Goal: Book appointment/travel/reservation

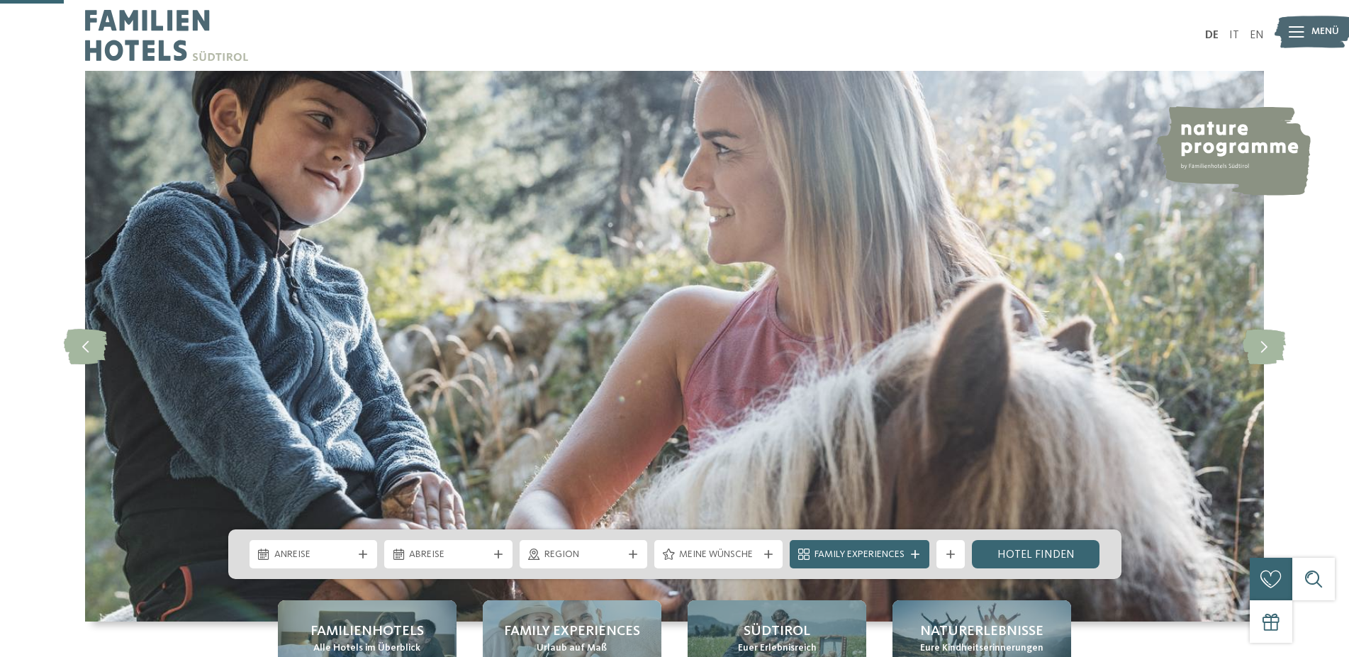
click at [325, 548] on span "Anreise" at bounding box center [313, 555] width 79 height 14
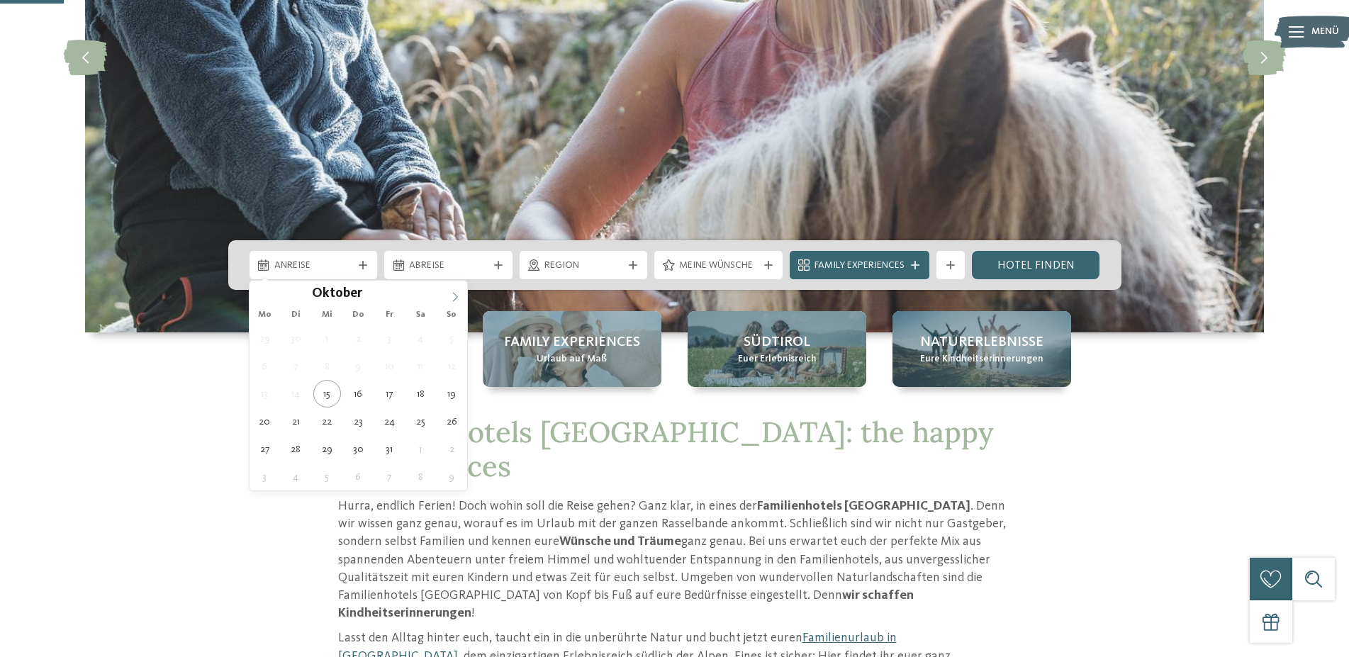
scroll to position [289, 0]
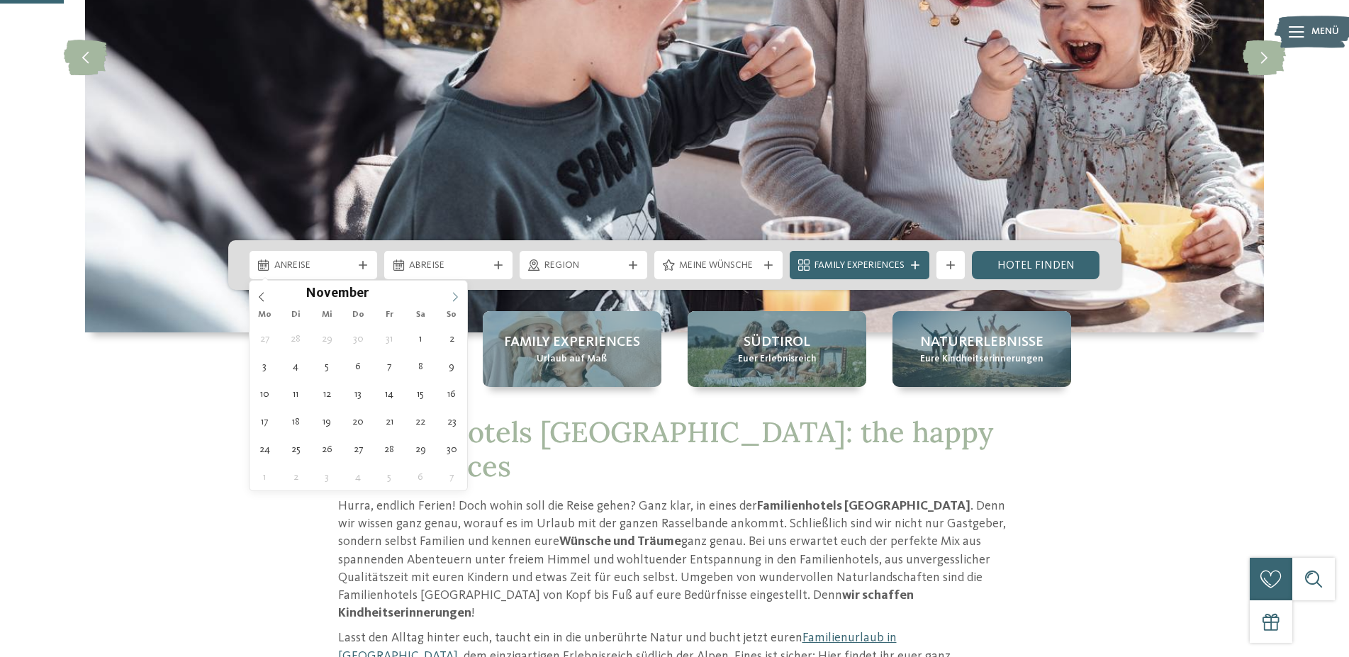
click at [451, 294] on icon at bounding box center [455, 297] width 10 height 10
type div "28.12.2025"
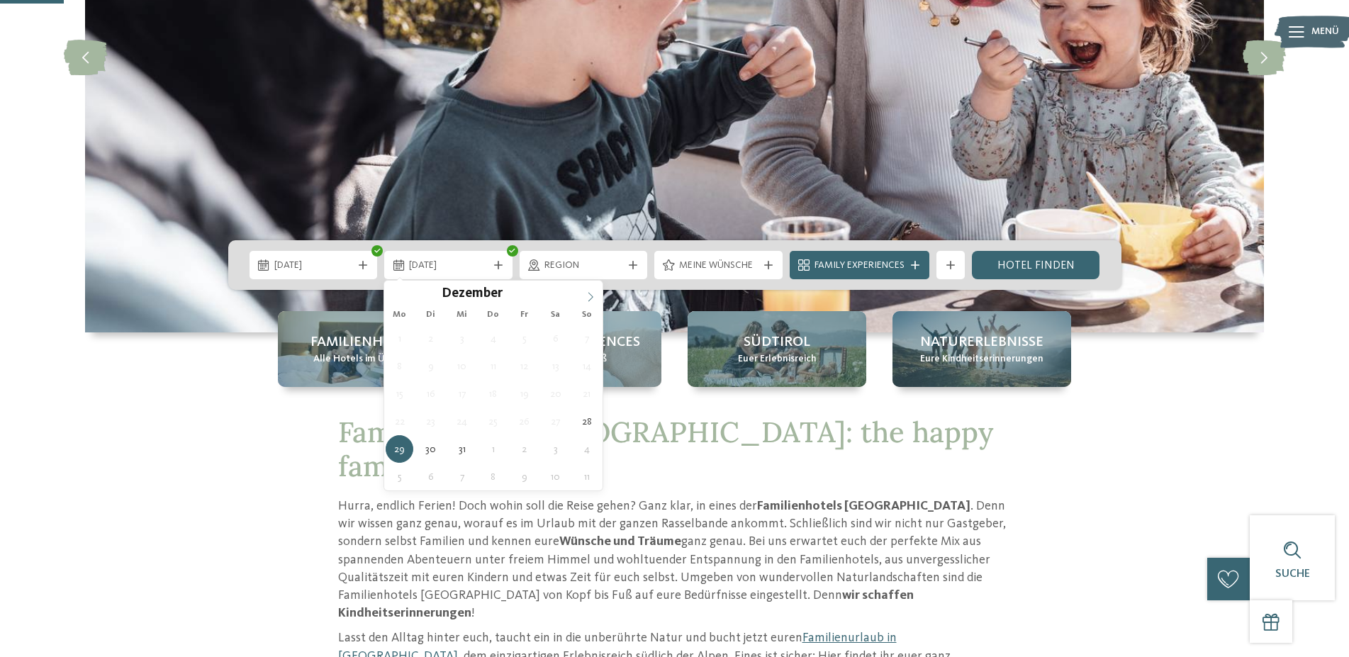
type input "****"
click at [591, 298] on icon at bounding box center [591, 297] width 10 height 10
type div "04.01.2026"
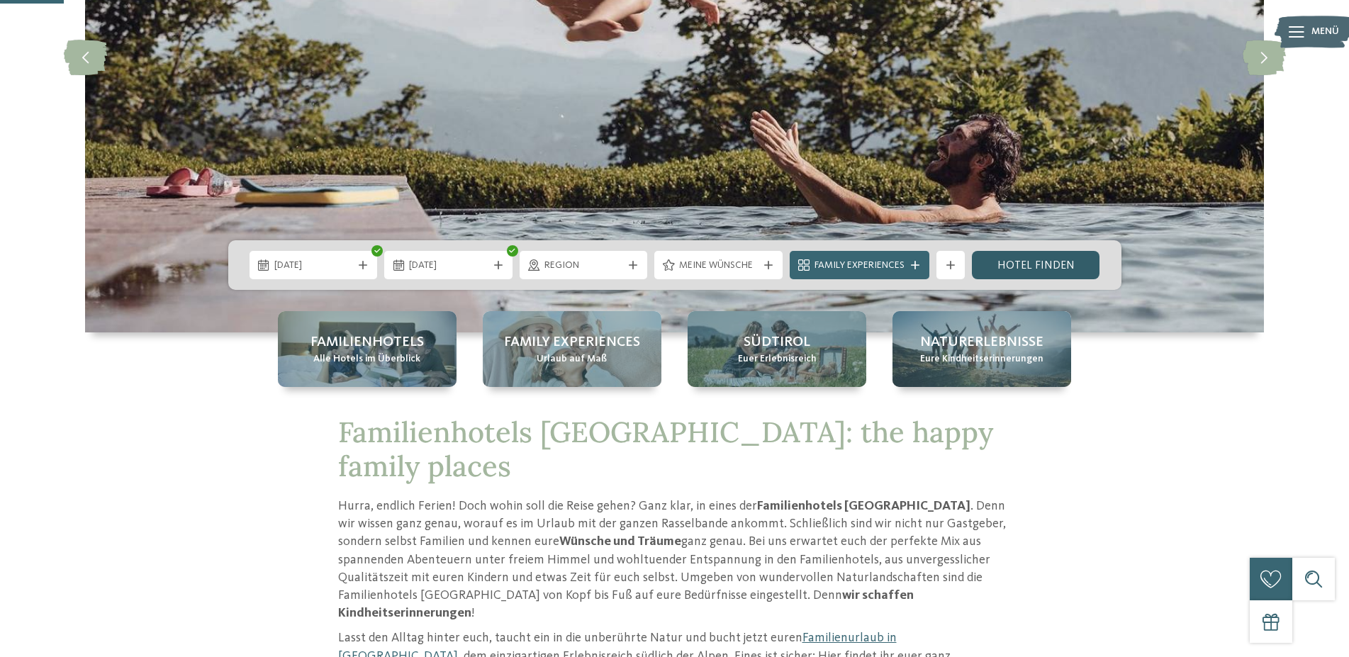
click at [1010, 264] on link "Hotel finden" at bounding box center [1036, 265] width 128 height 28
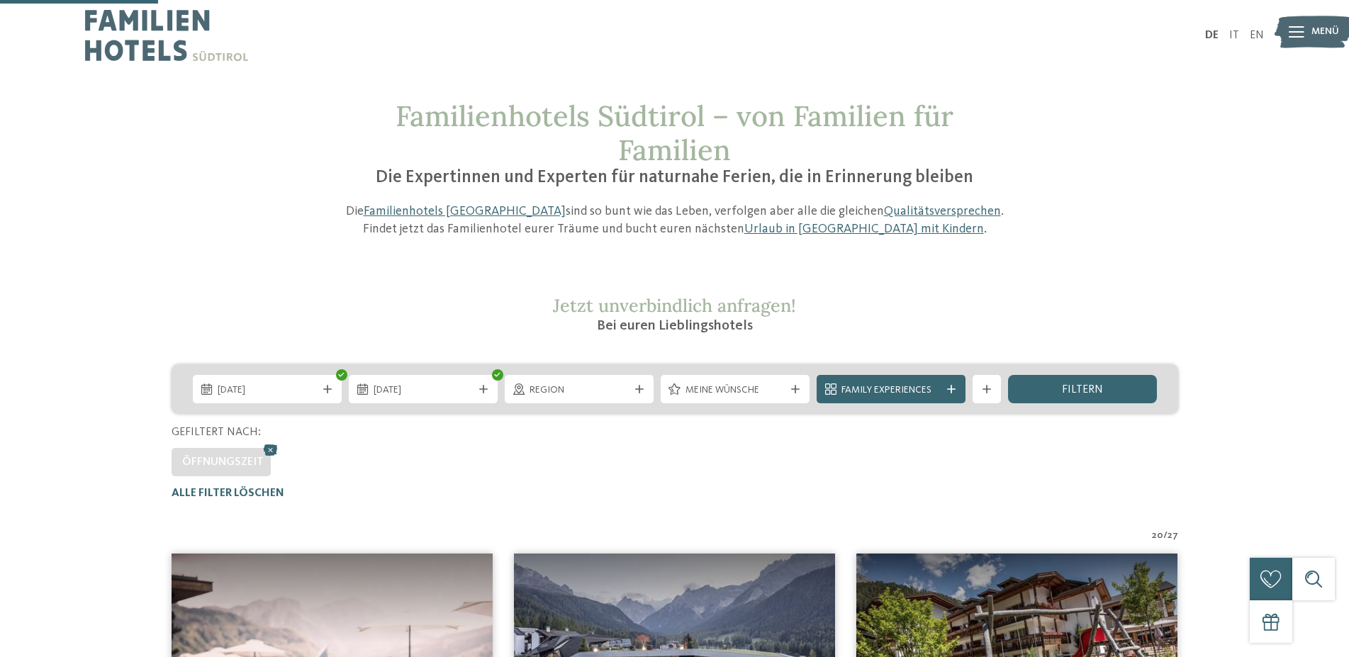
scroll to position [465, 0]
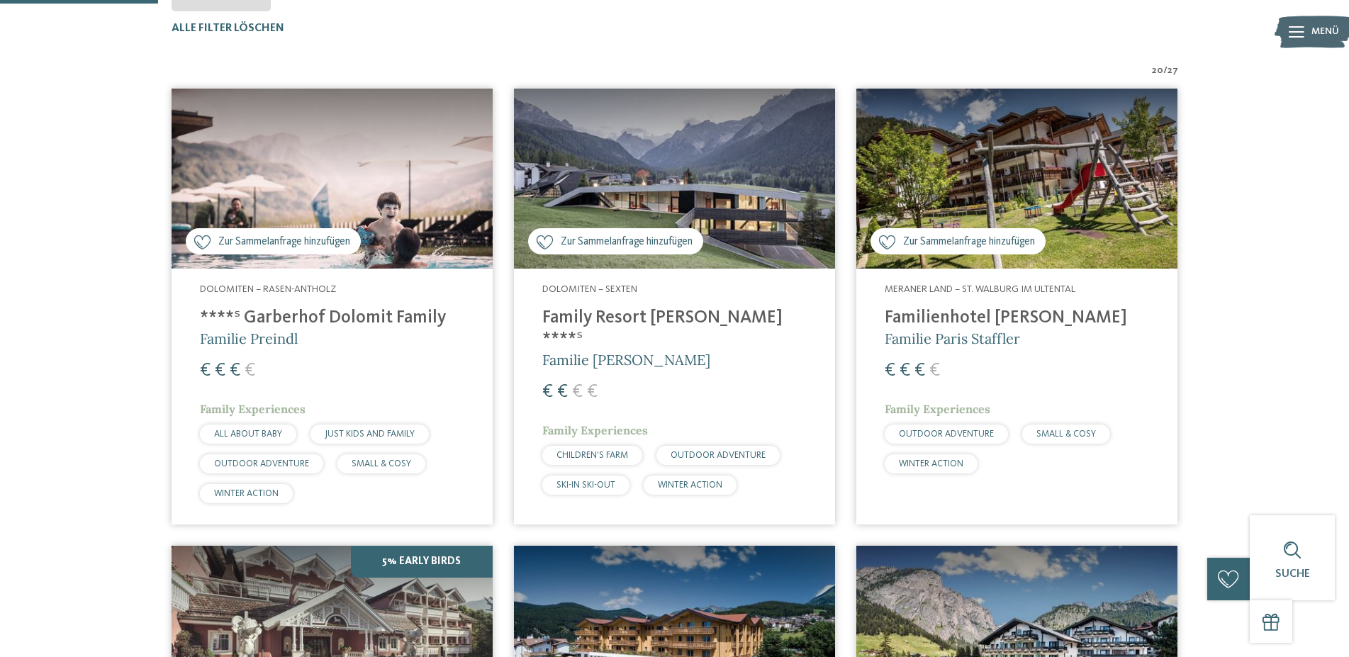
click at [667, 325] on h4 "Family Resort [PERSON_NAME] ****ˢ" at bounding box center [674, 329] width 264 height 43
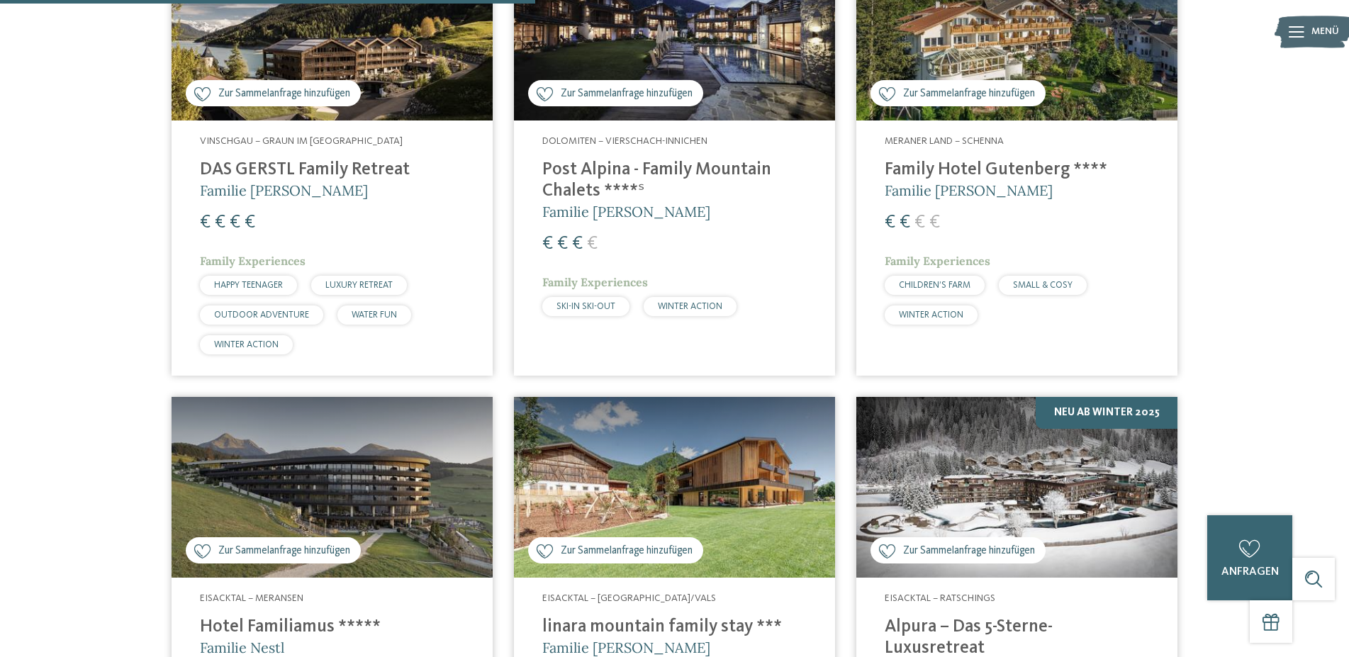
scroll to position [1695, 0]
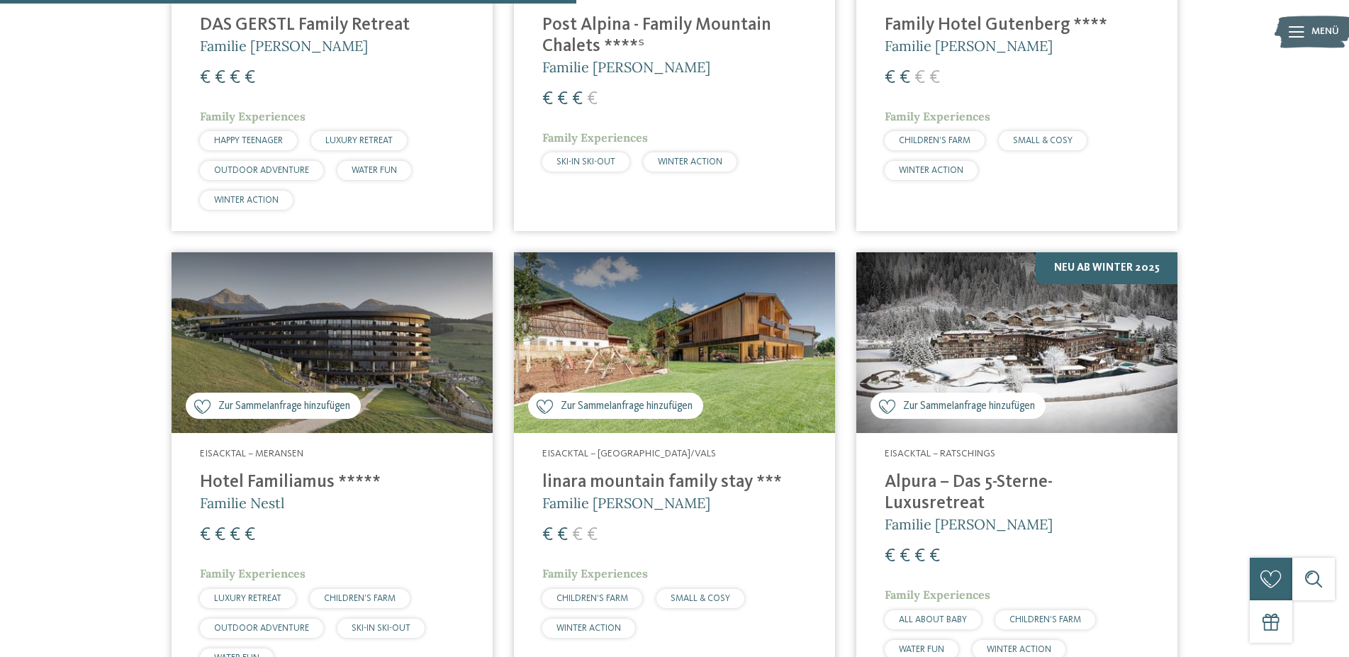
click at [730, 373] on img at bounding box center [674, 342] width 321 height 181
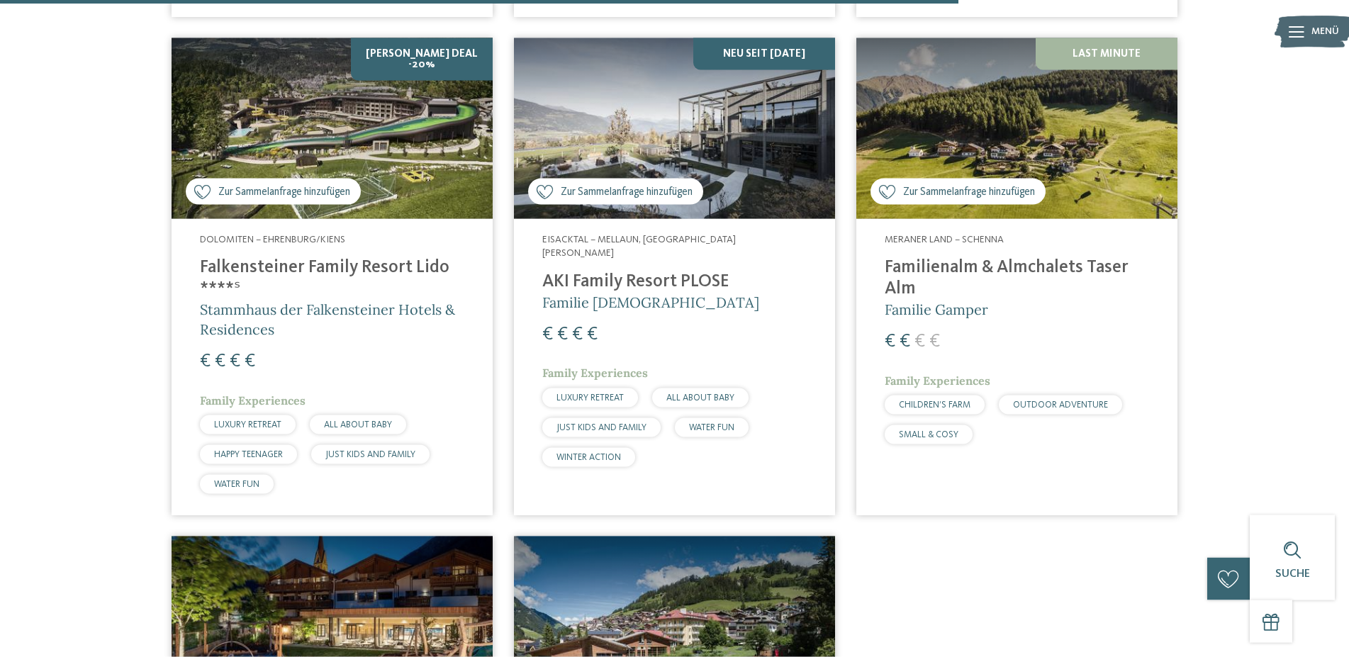
scroll to position [2852, 0]
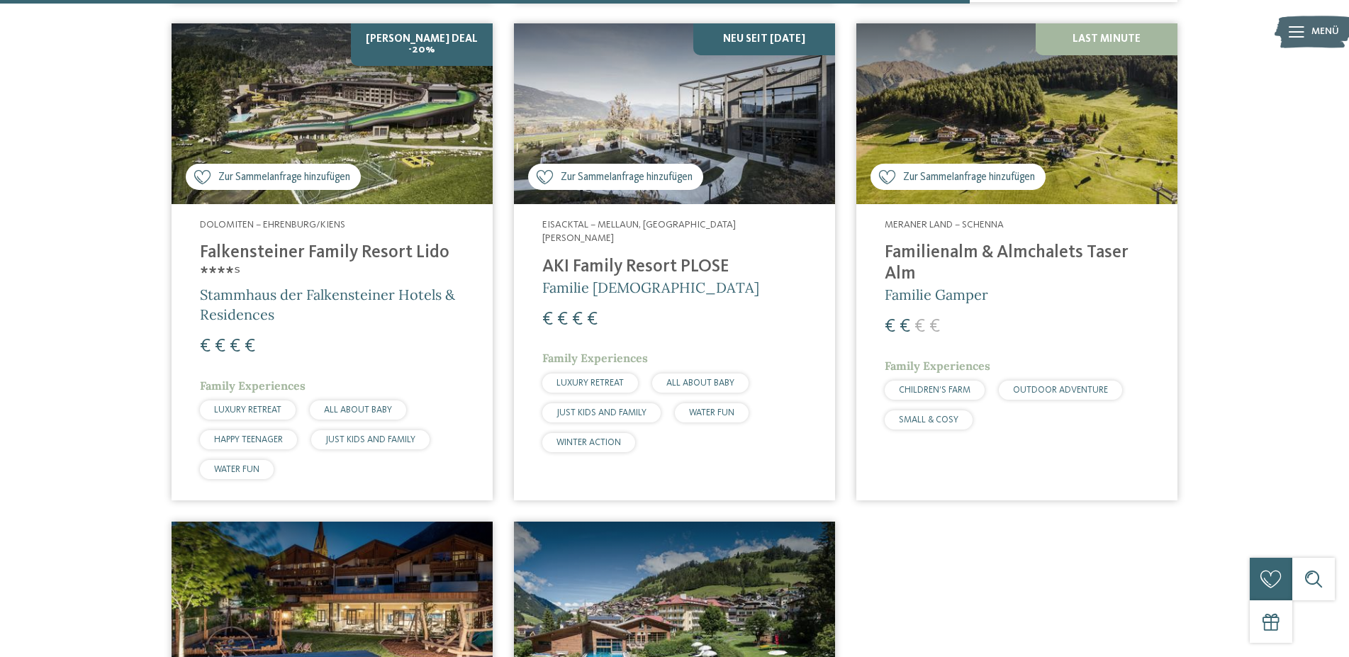
click at [993, 243] on h4 "Familienalm & Almchalets Taser Alm" at bounding box center [1017, 264] width 264 height 43
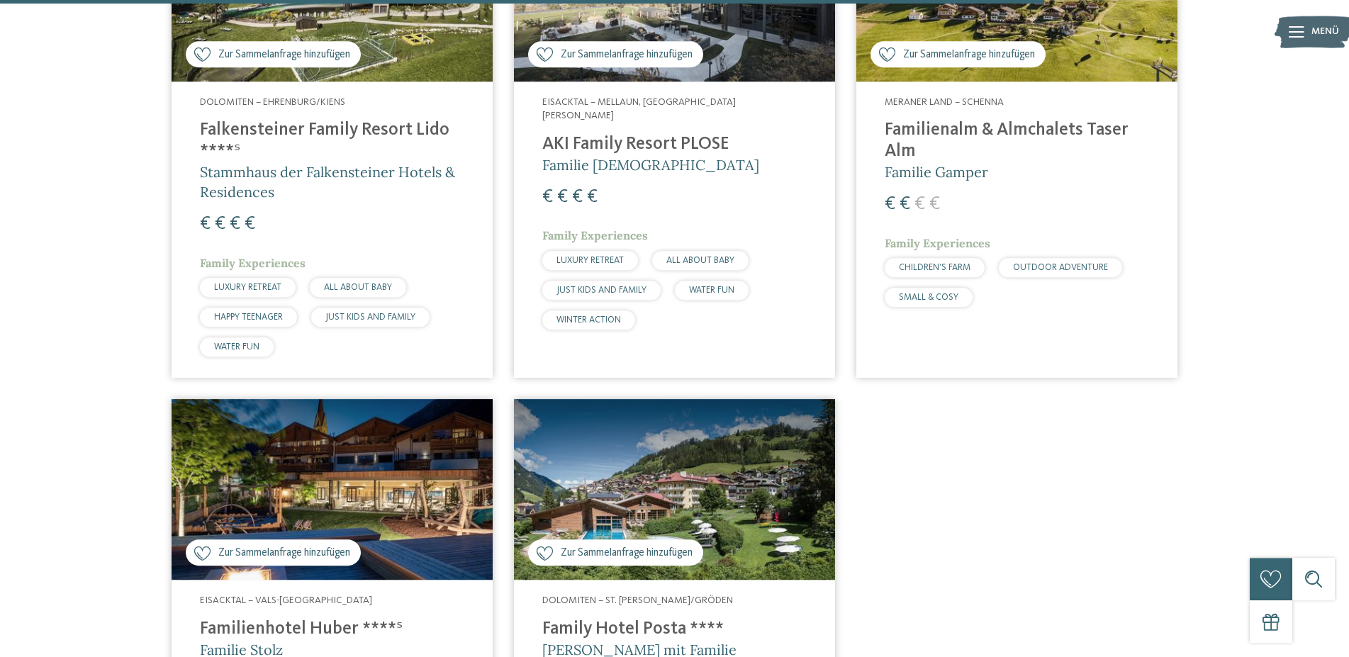
scroll to position [3141, 0]
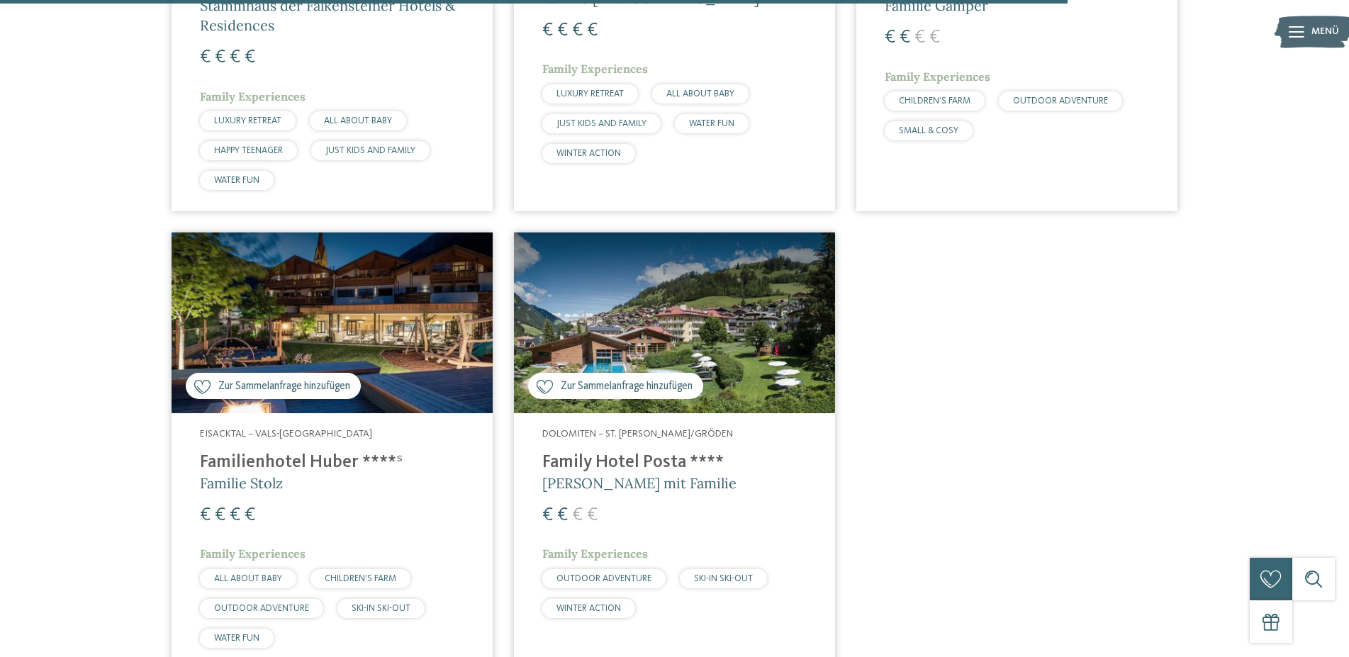
click at [682, 305] on img at bounding box center [674, 323] width 321 height 181
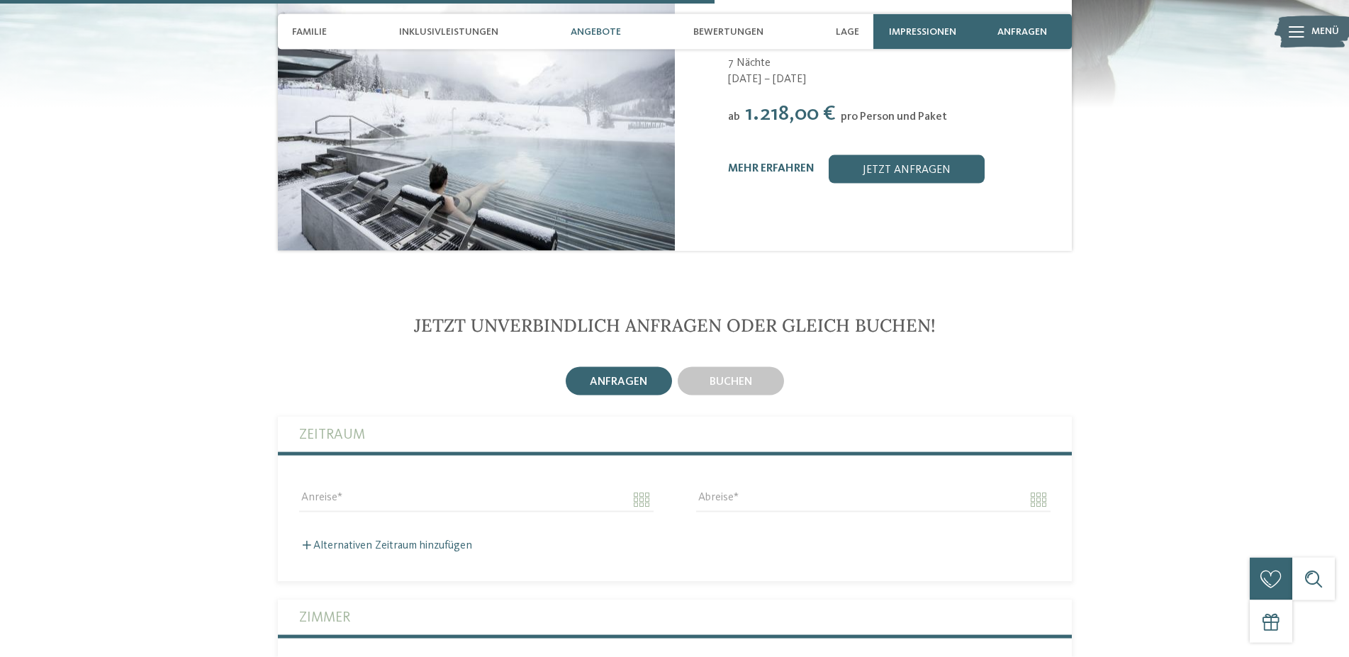
scroll to position [2314, 0]
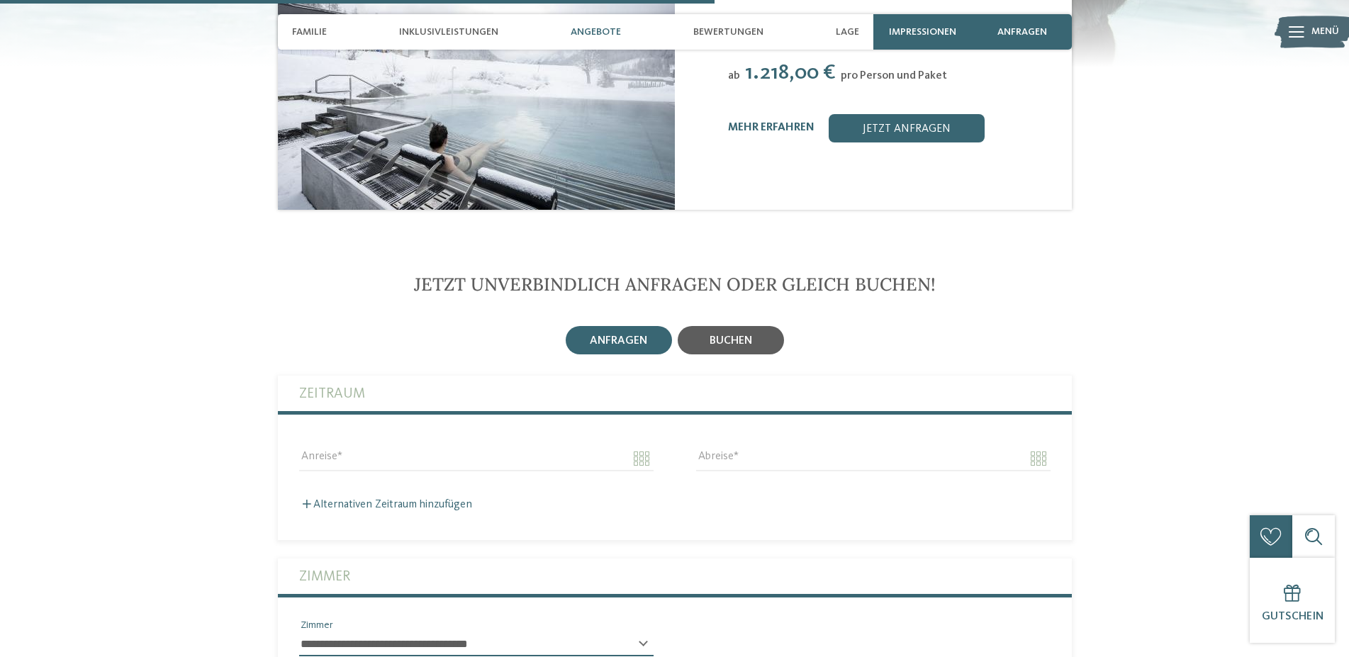
click at [740, 326] on div "buchen" at bounding box center [731, 340] width 106 height 28
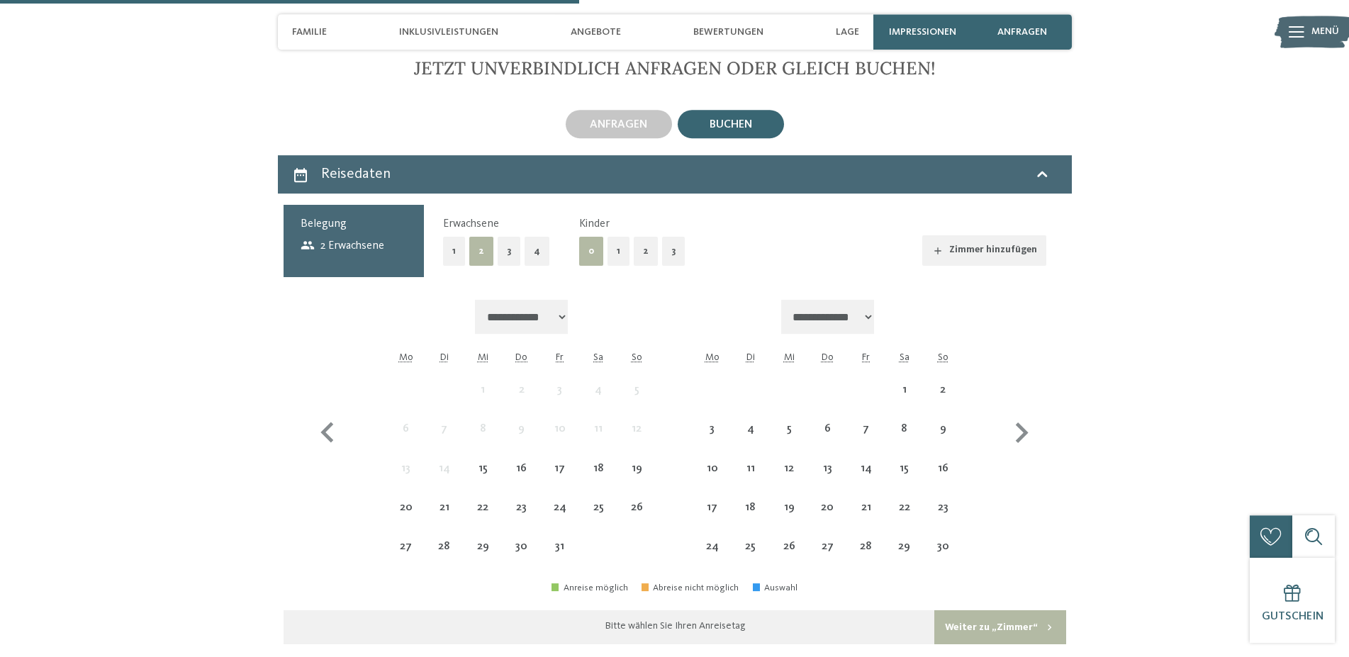
scroll to position [2531, 0]
click at [1015, 412] on icon "button" at bounding box center [1021, 432] width 41 height 41
select select "**********"
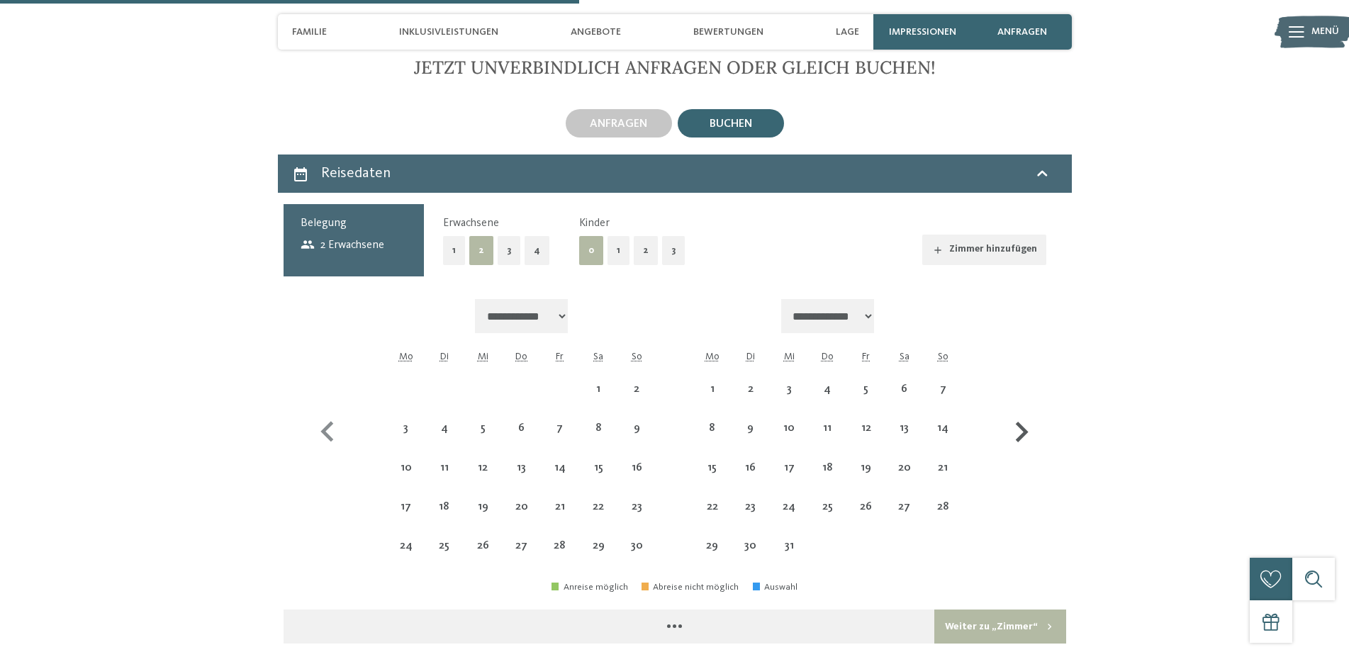
select select "**********"
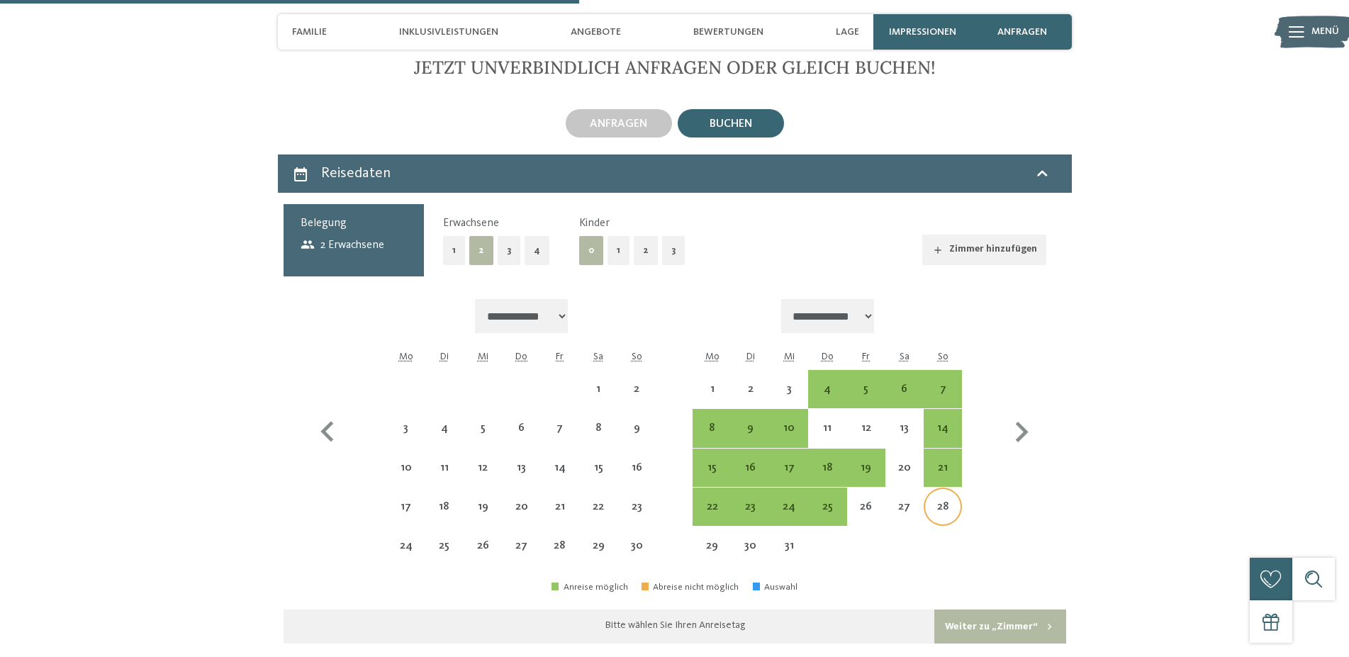
click at [950, 501] on div "28" at bounding box center [942, 518] width 35 height 35
select select "**********"
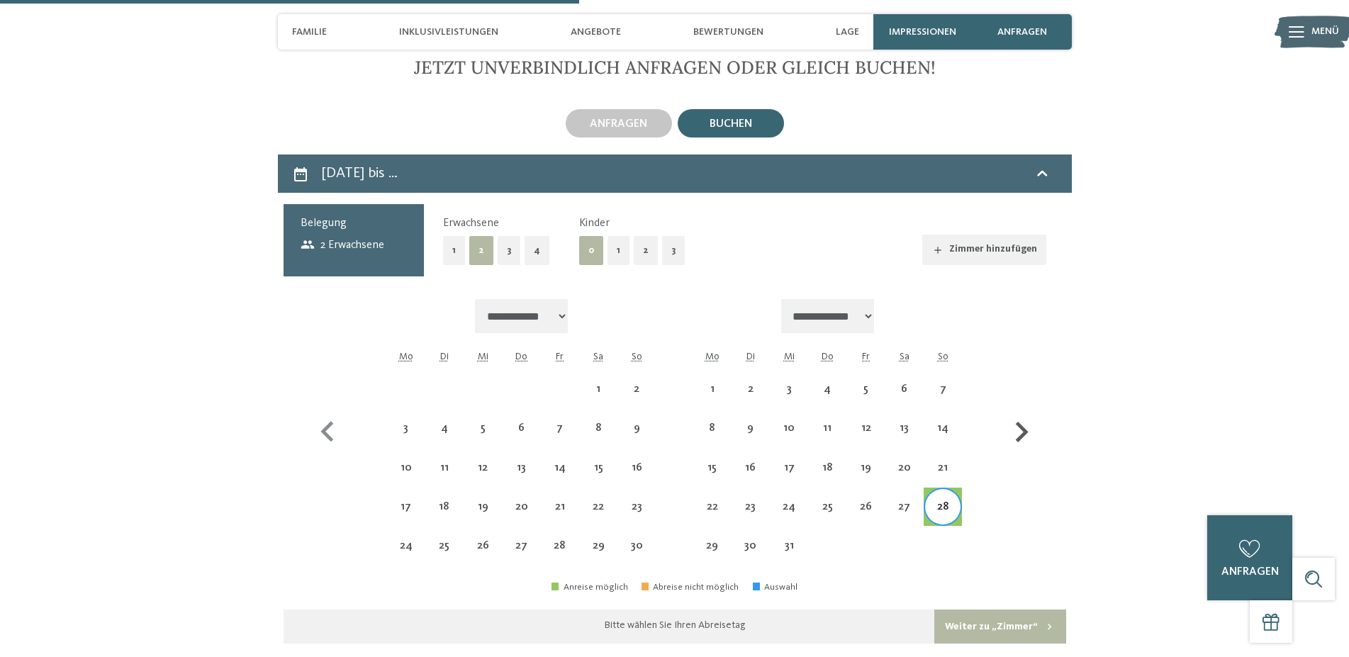
click at [1021, 412] on icon "button" at bounding box center [1021, 432] width 41 height 41
select select "**********"
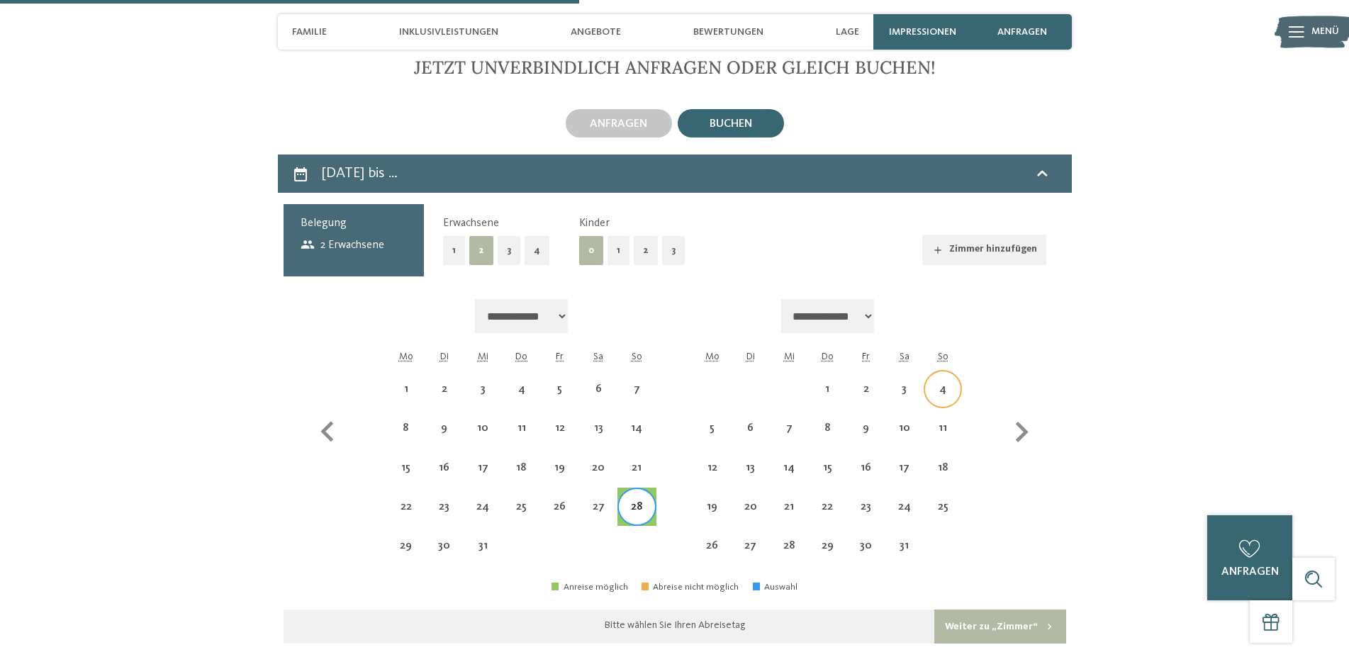
click at [943, 384] on div "4" at bounding box center [942, 401] width 35 height 35
select select "**********"
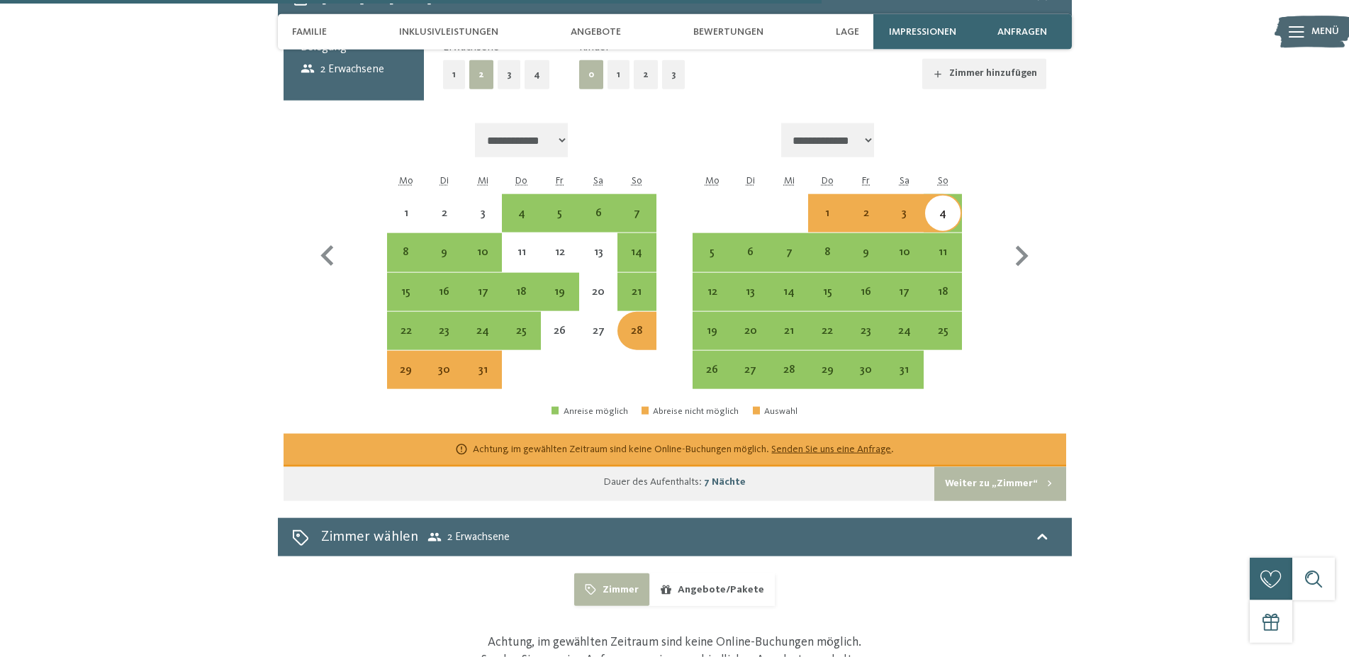
scroll to position [2748, 0]
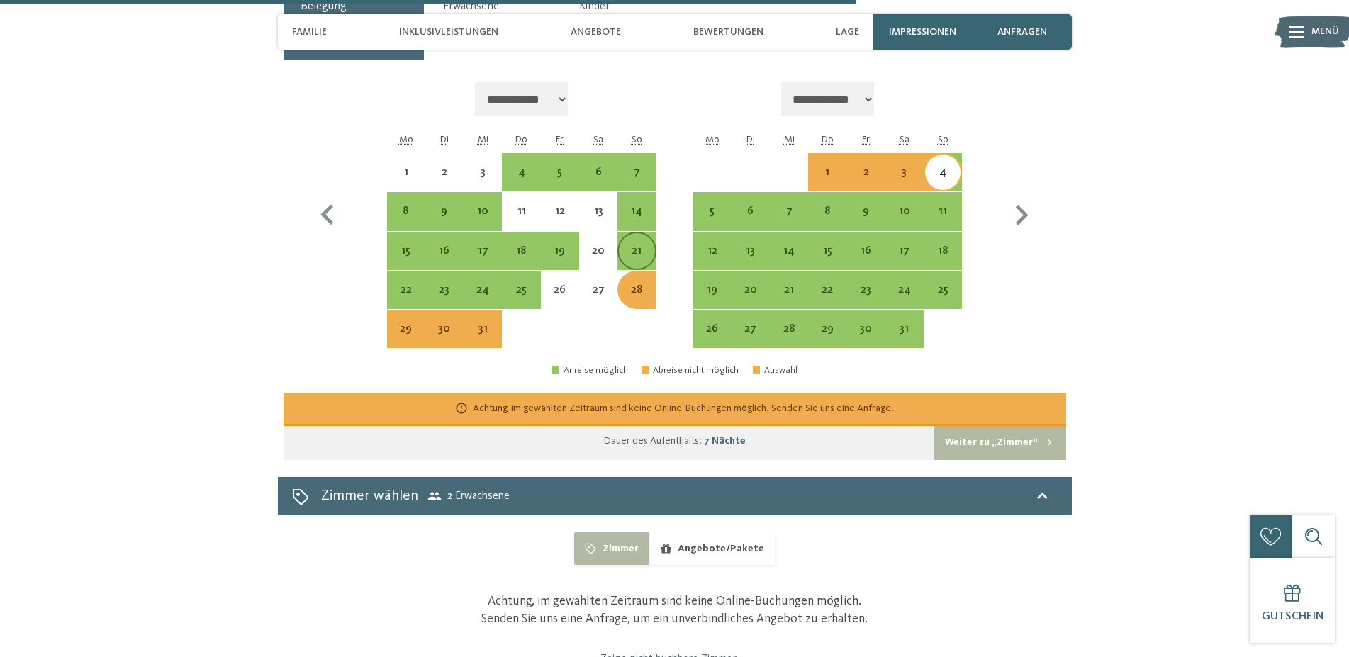
click at [630, 245] on div "21" at bounding box center [636, 262] width 35 height 35
select select "**********"
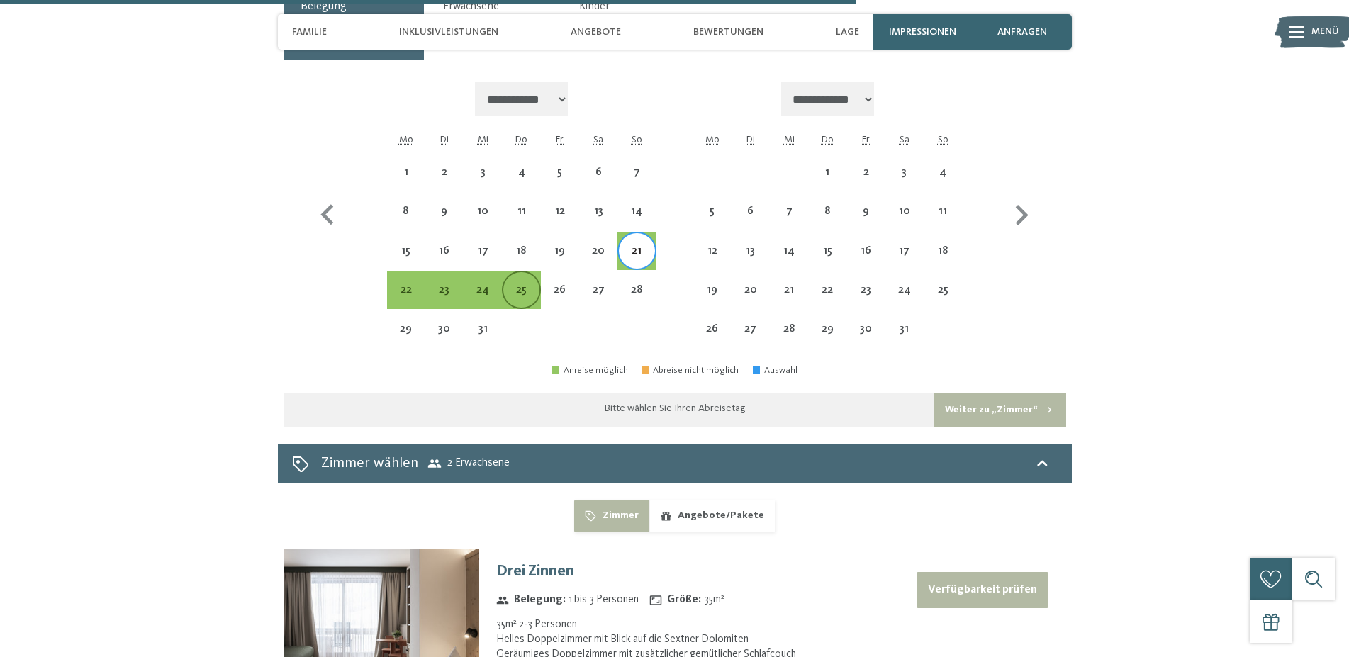
click at [524, 284] on div "25" at bounding box center [520, 301] width 35 height 35
select select "**********"
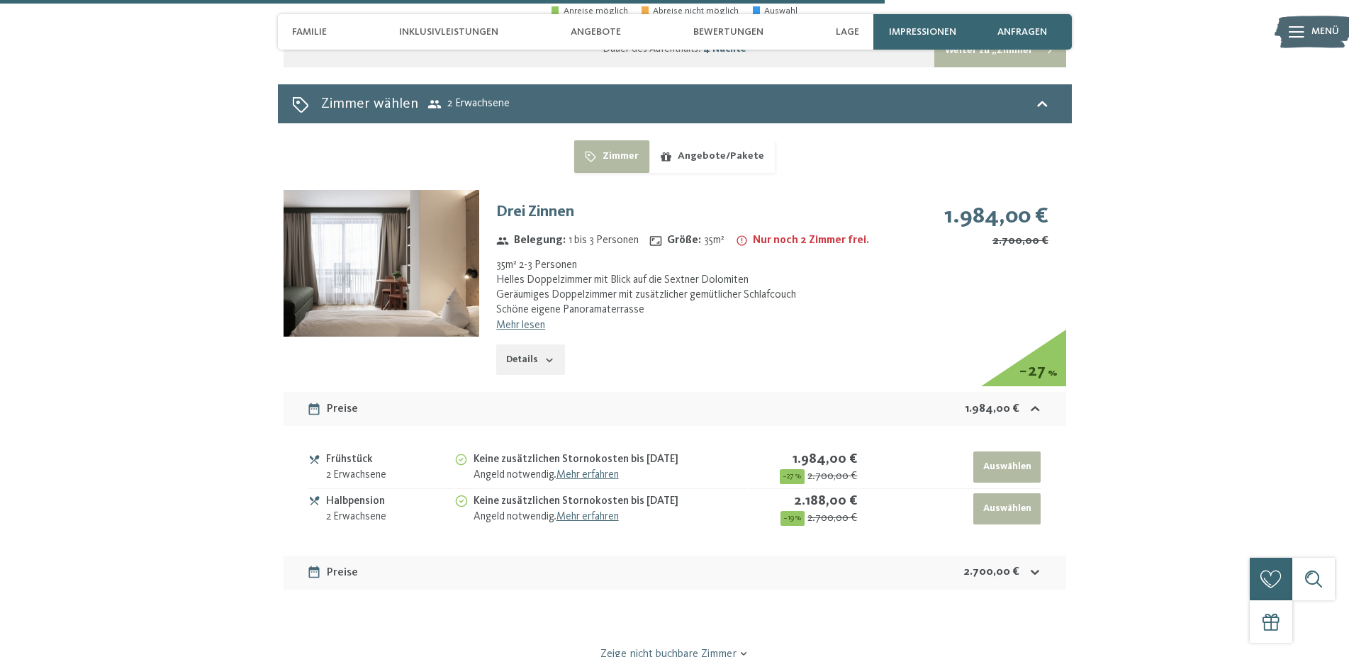
scroll to position [3110, 0]
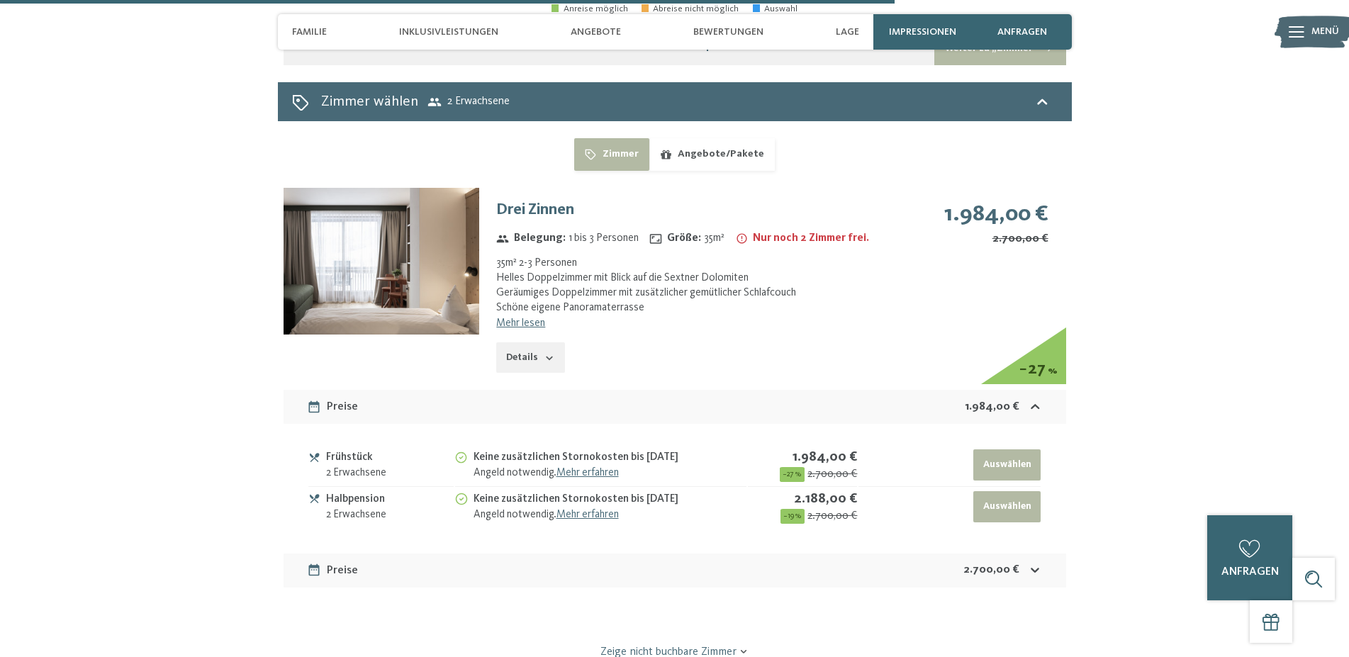
click at [1008, 491] on button "Auswählen" at bounding box center [1007, 506] width 67 height 31
select select "**********"
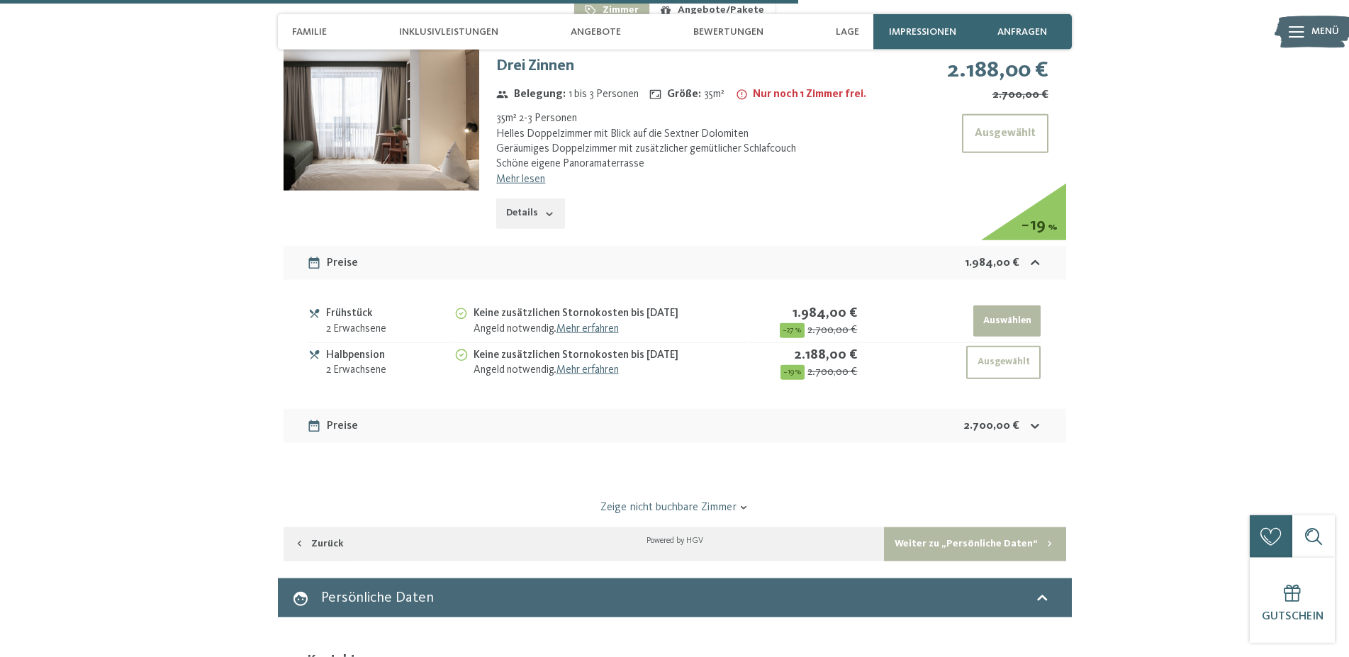
scroll to position [3189, 0]
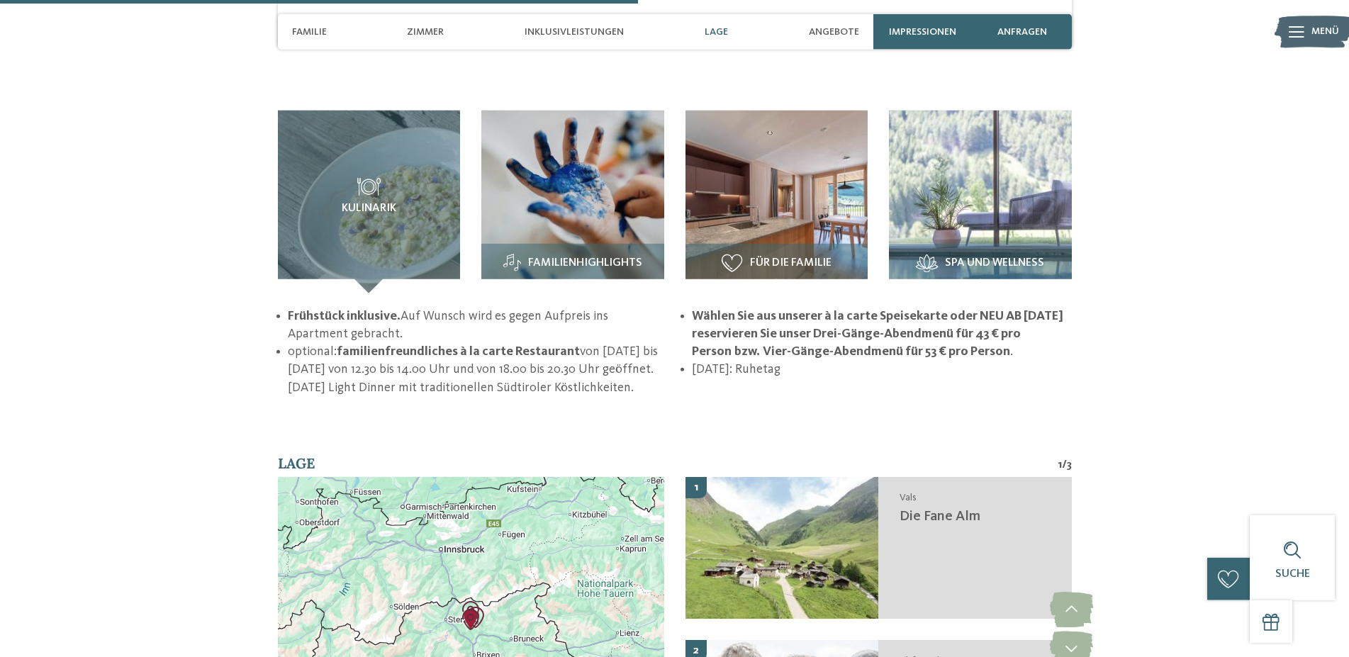
scroll to position [2170, 0]
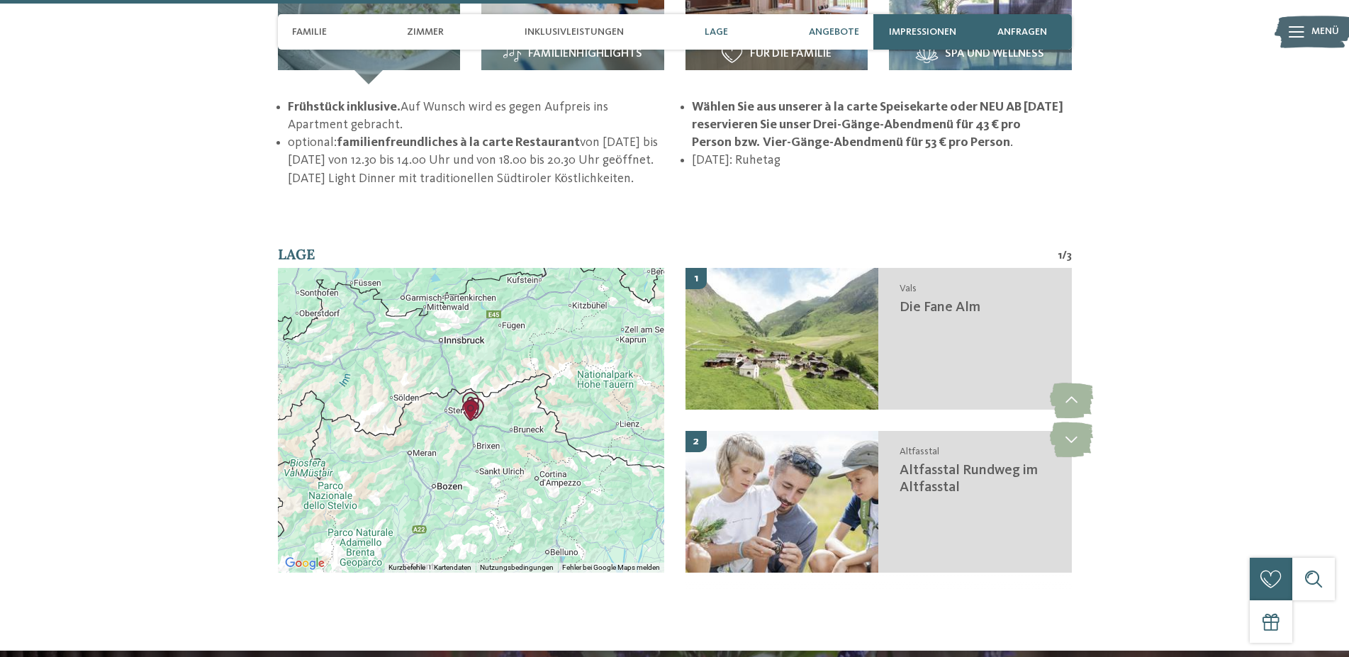
click at [818, 23] on div "Angebote" at bounding box center [834, 31] width 65 height 35
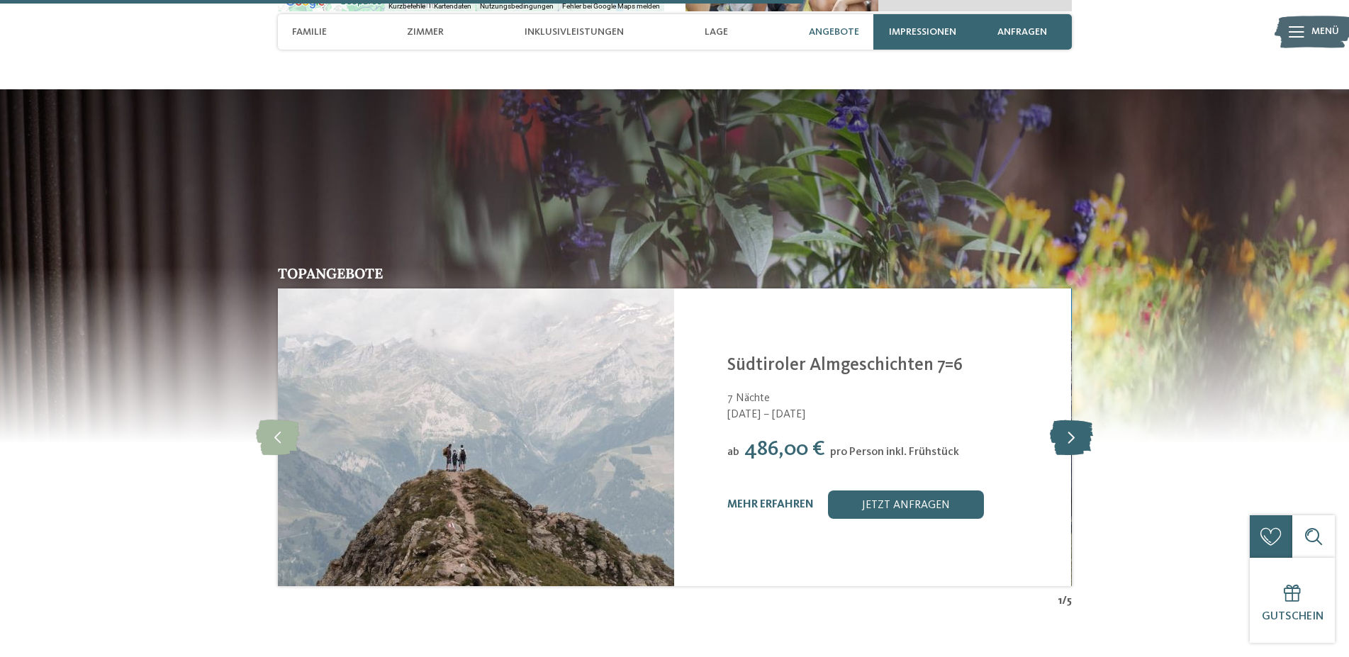
click at [1067, 427] on icon at bounding box center [1071, 437] width 43 height 35
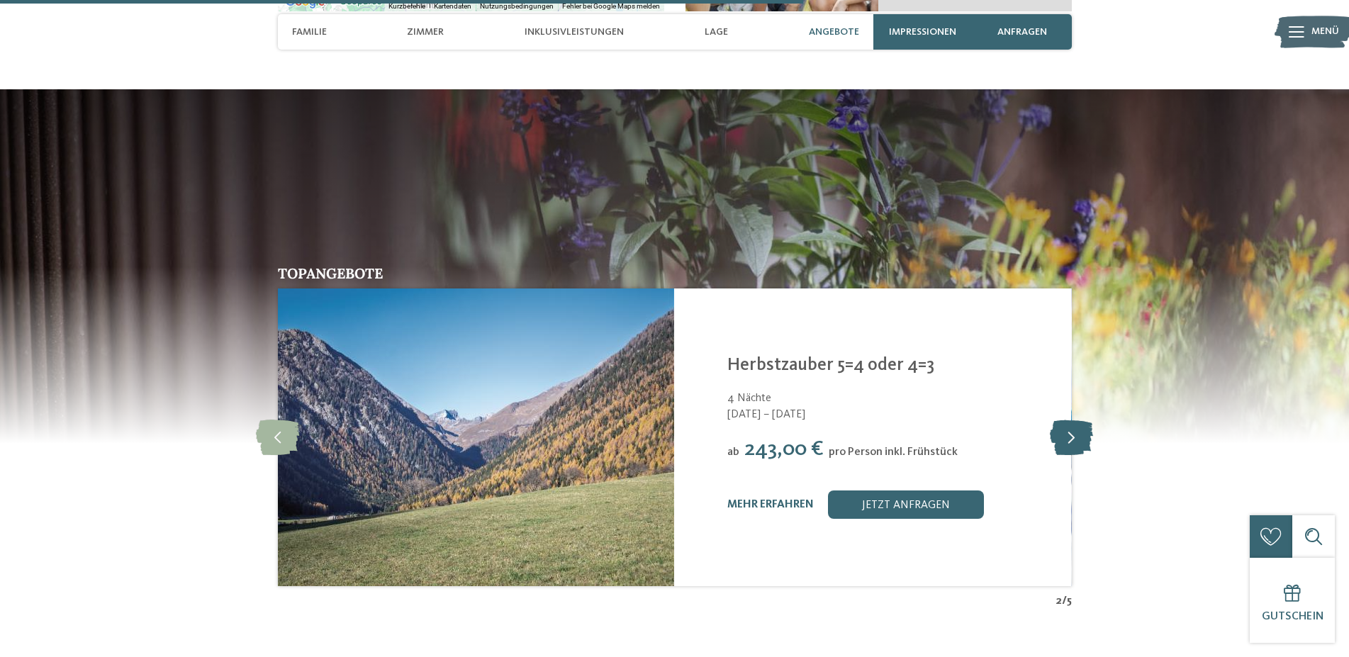
click at [1067, 427] on icon at bounding box center [1071, 437] width 43 height 35
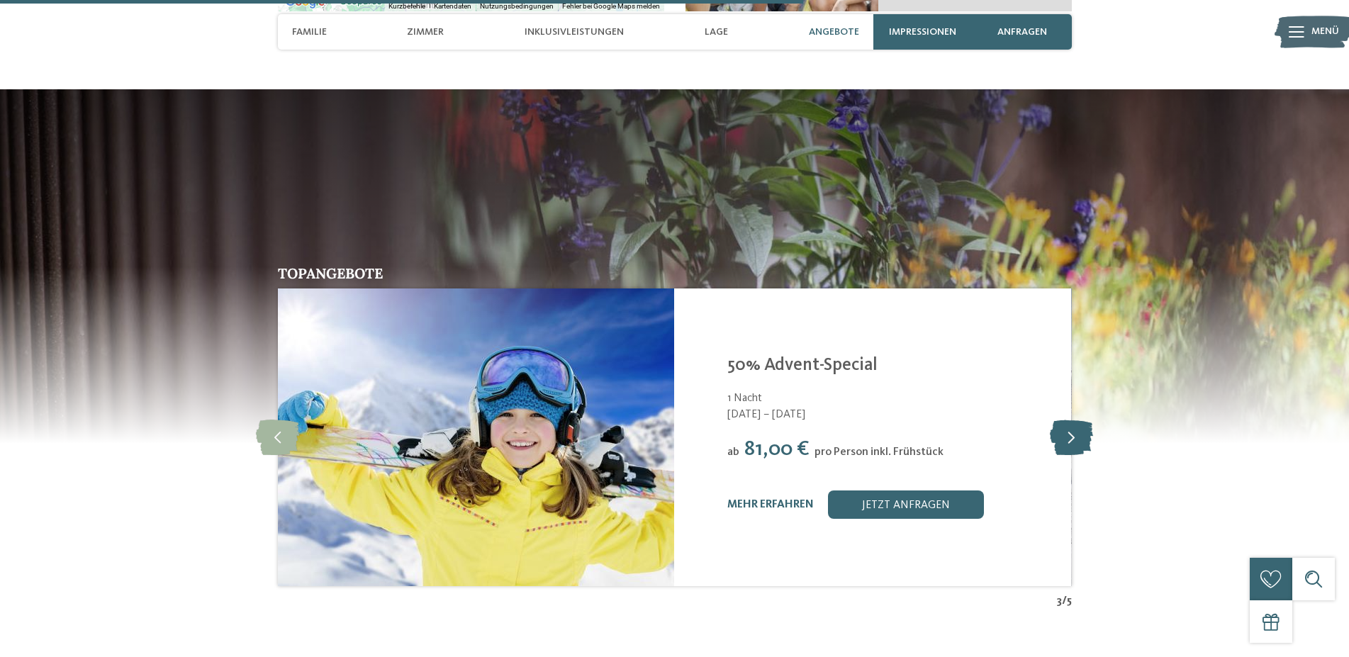
click at [1067, 427] on icon at bounding box center [1071, 437] width 43 height 35
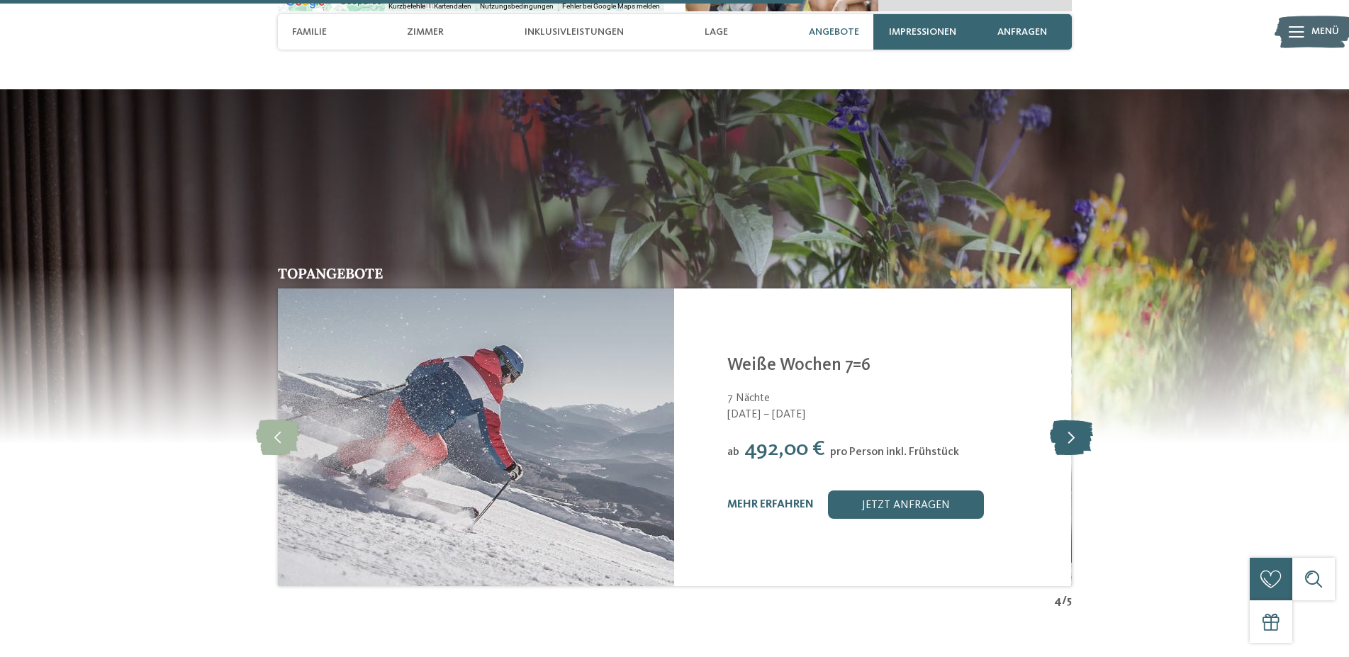
click at [1067, 427] on icon at bounding box center [1071, 437] width 43 height 35
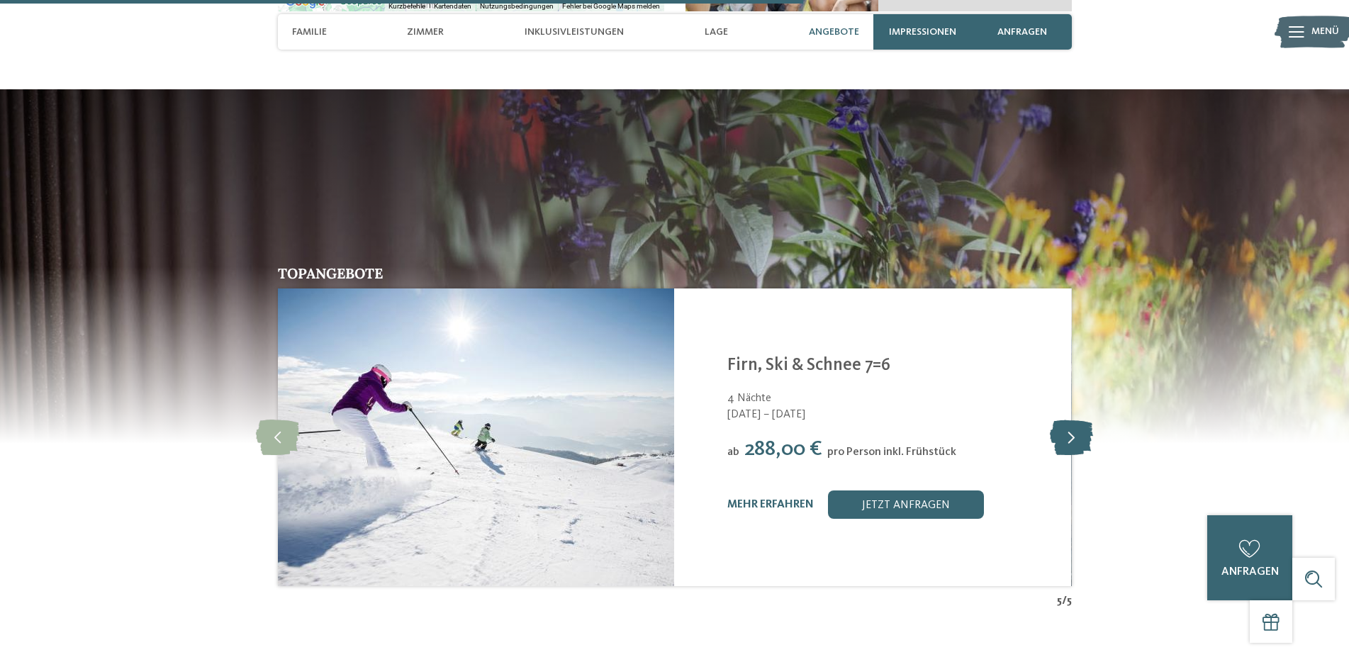
click at [1067, 427] on icon at bounding box center [1071, 437] width 43 height 35
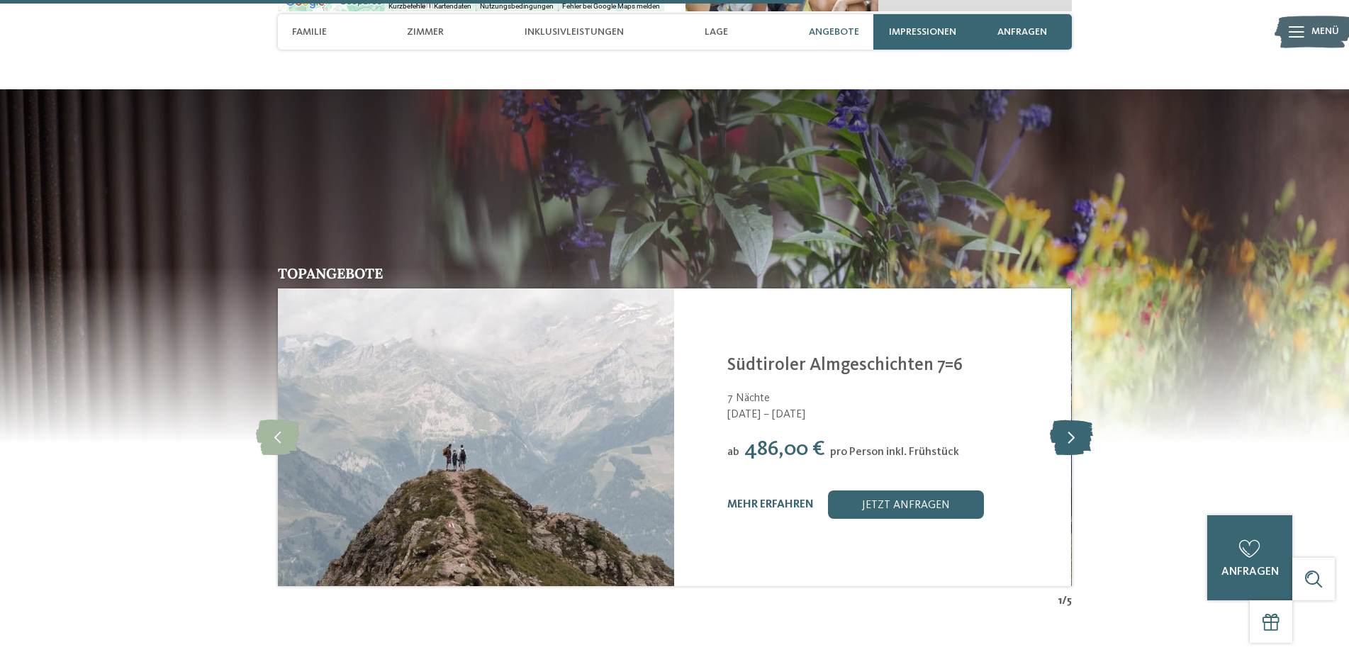
click at [1067, 427] on icon at bounding box center [1071, 437] width 43 height 35
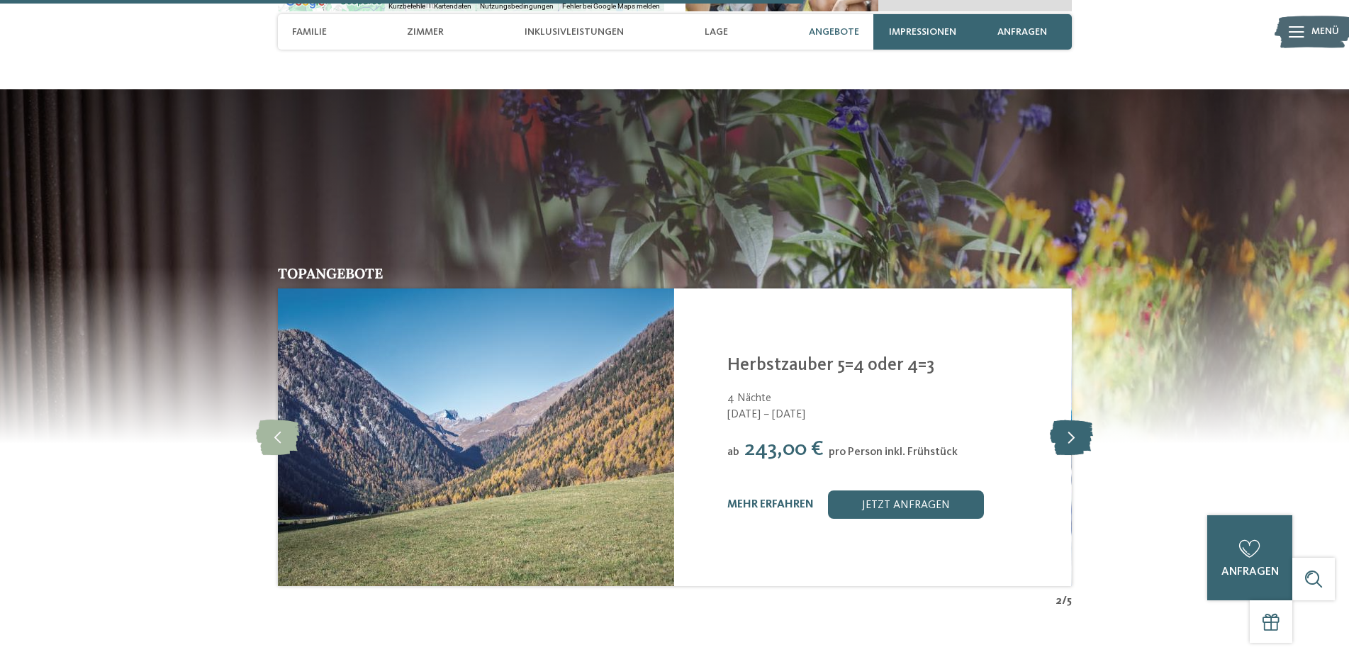
click at [1067, 427] on icon at bounding box center [1071, 437] width 43 height 35
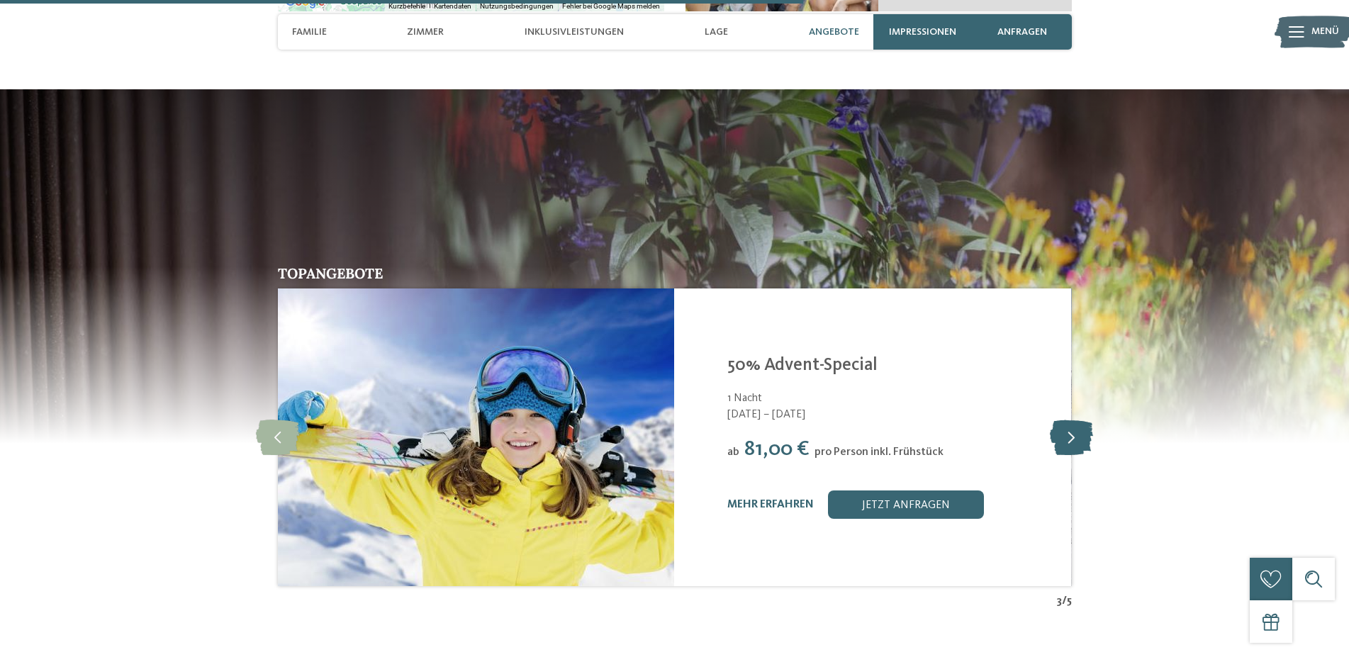
click at [1067, 427] on icon at bounding box center [1071, 437] width 43 height 35
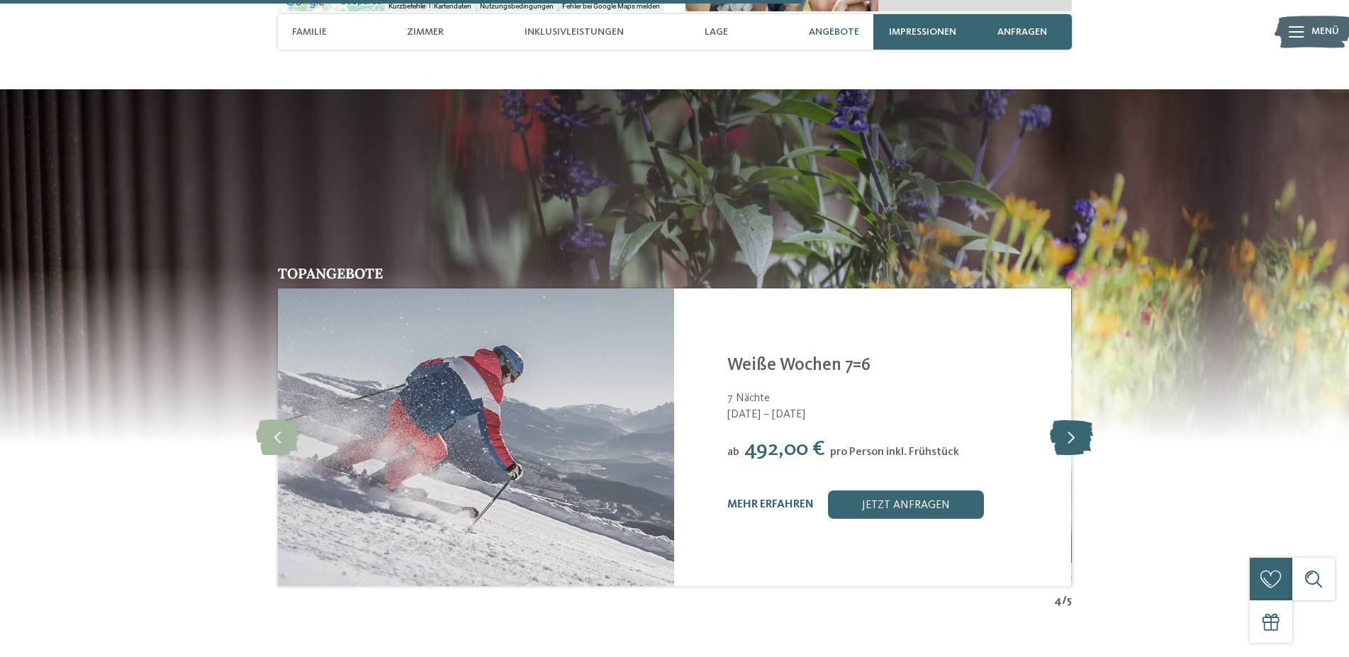
click at [1067, 427] on icon at bounding box center [1071, 437] width 43 height 35
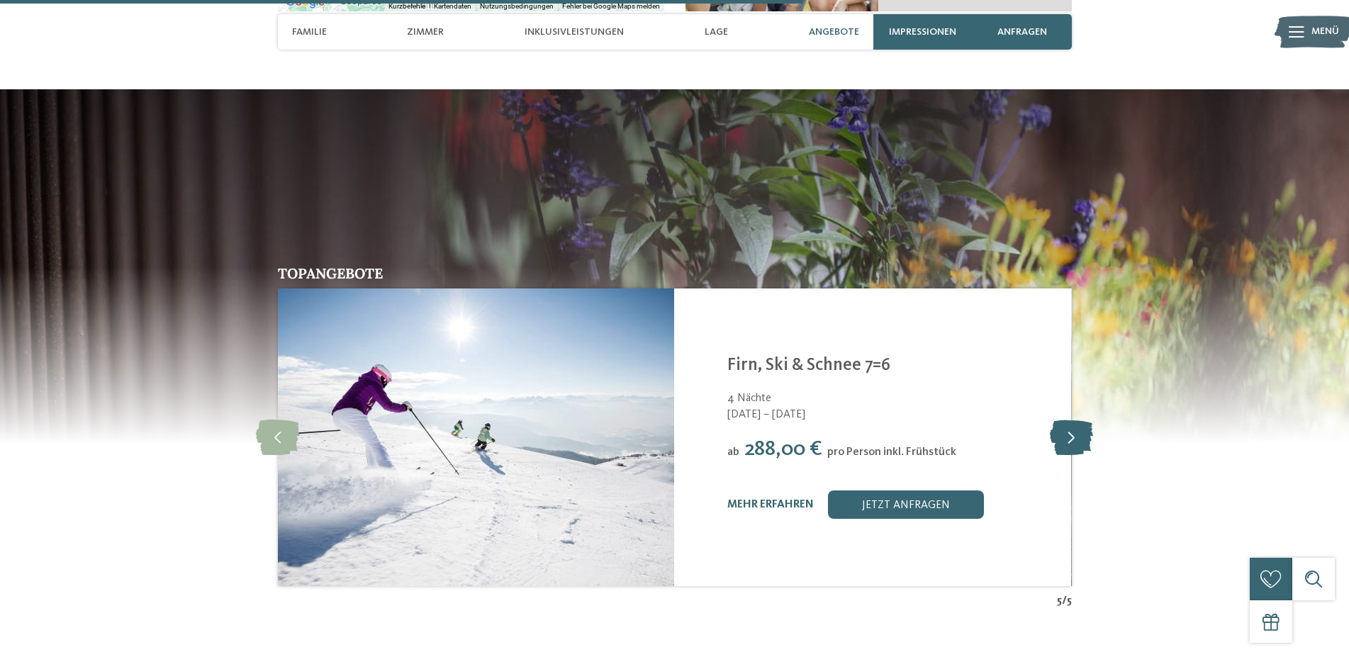
click at [1067, 427] on icon at bounding box center [1071, 437] width 43 height 35
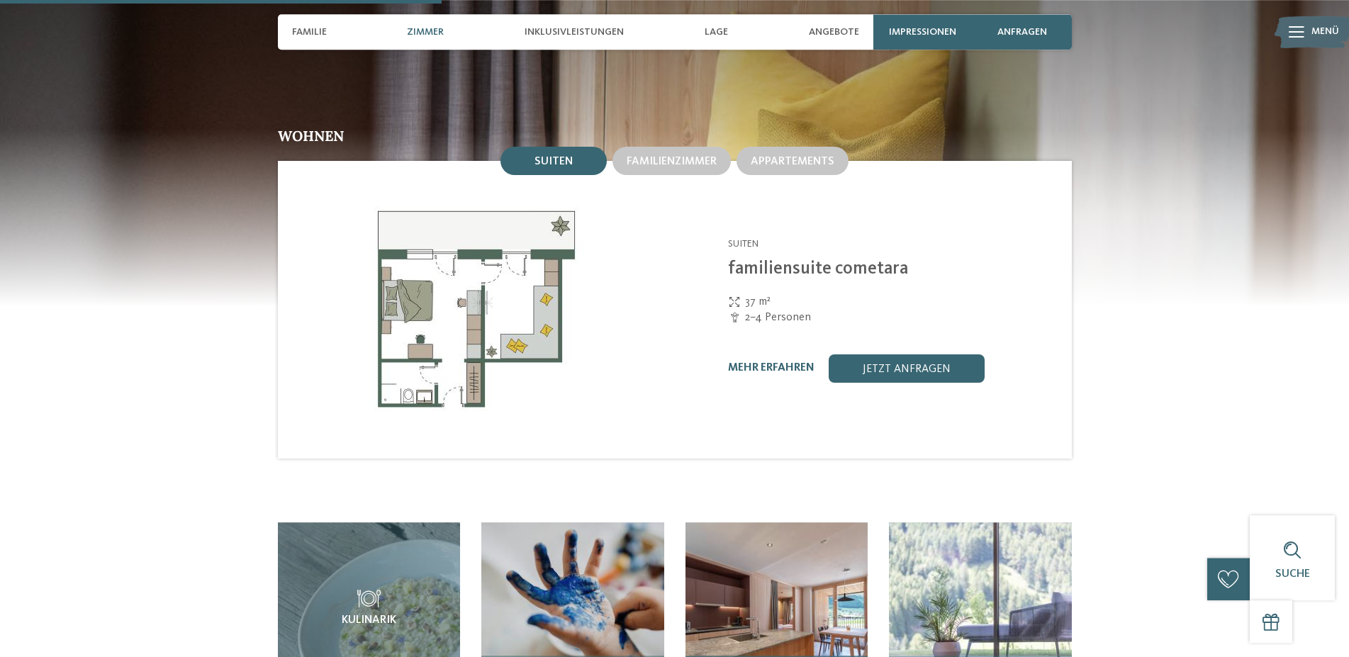
scroll to position [1502, 0]
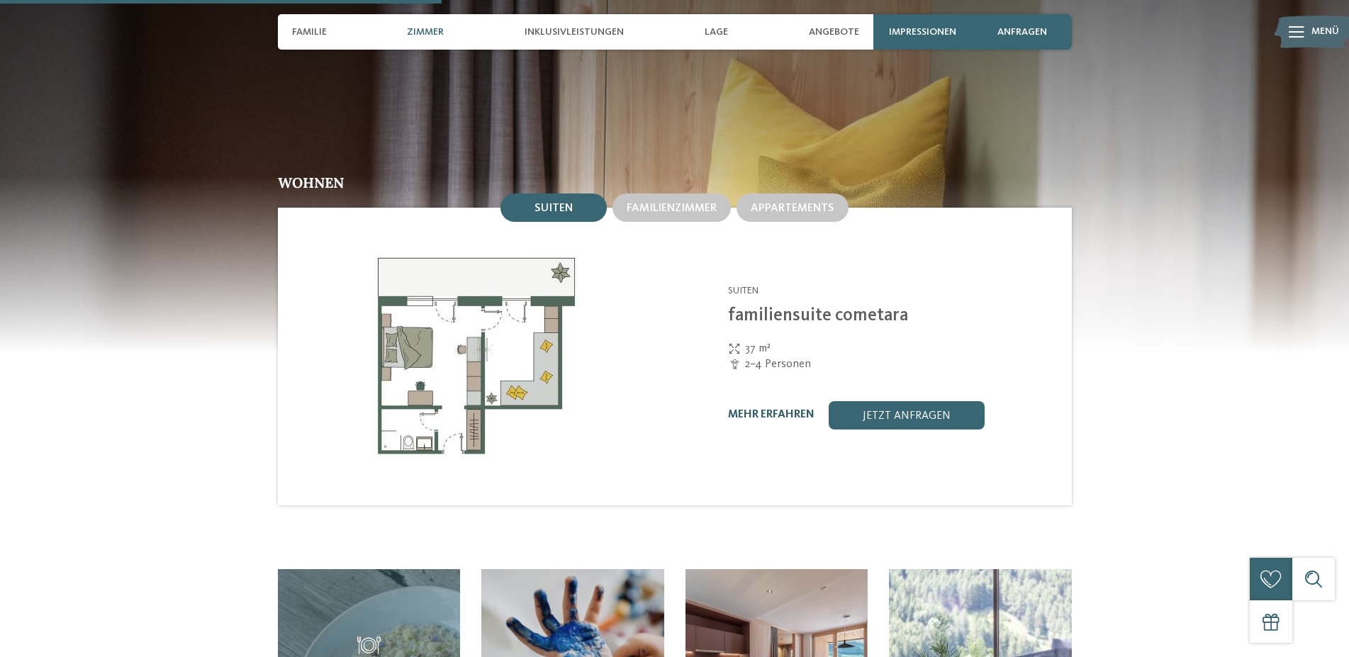
click at [788, 409] on link "mehr erfahren" at bounding box center [771, 414] width 87 height 11
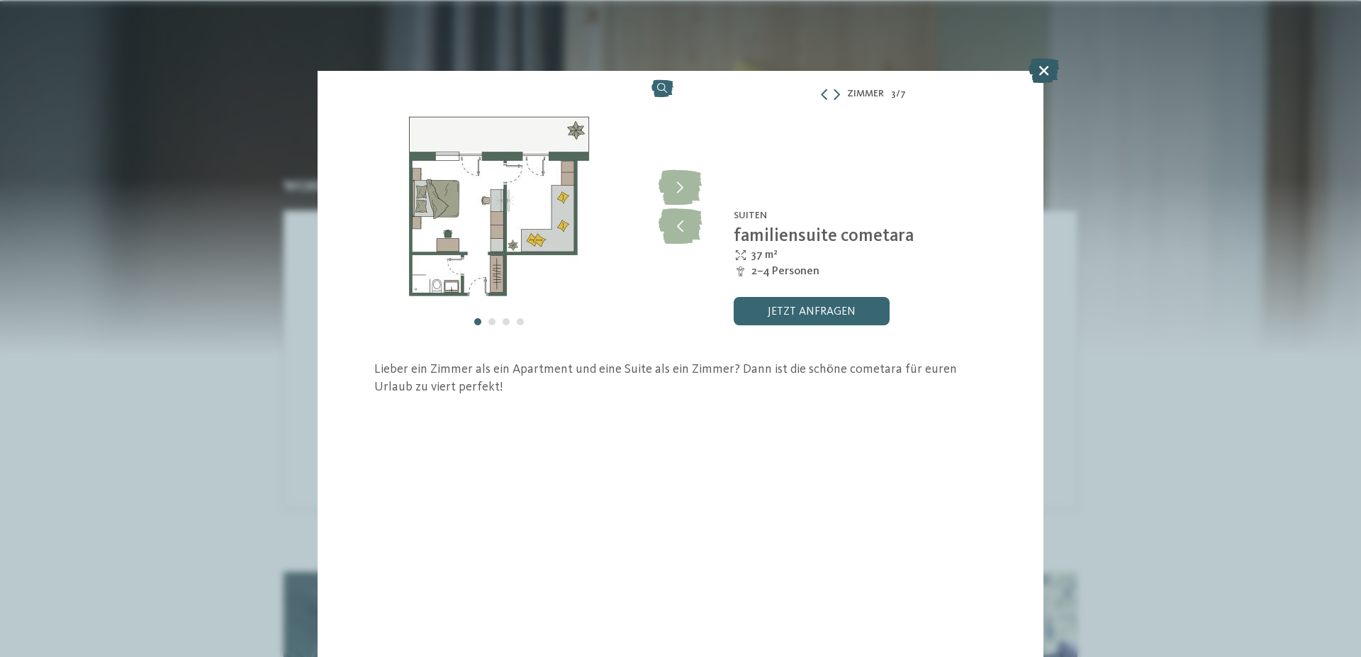
click at [1044, 67] on icon at bounding box center [1044, 70] width 30 height 25
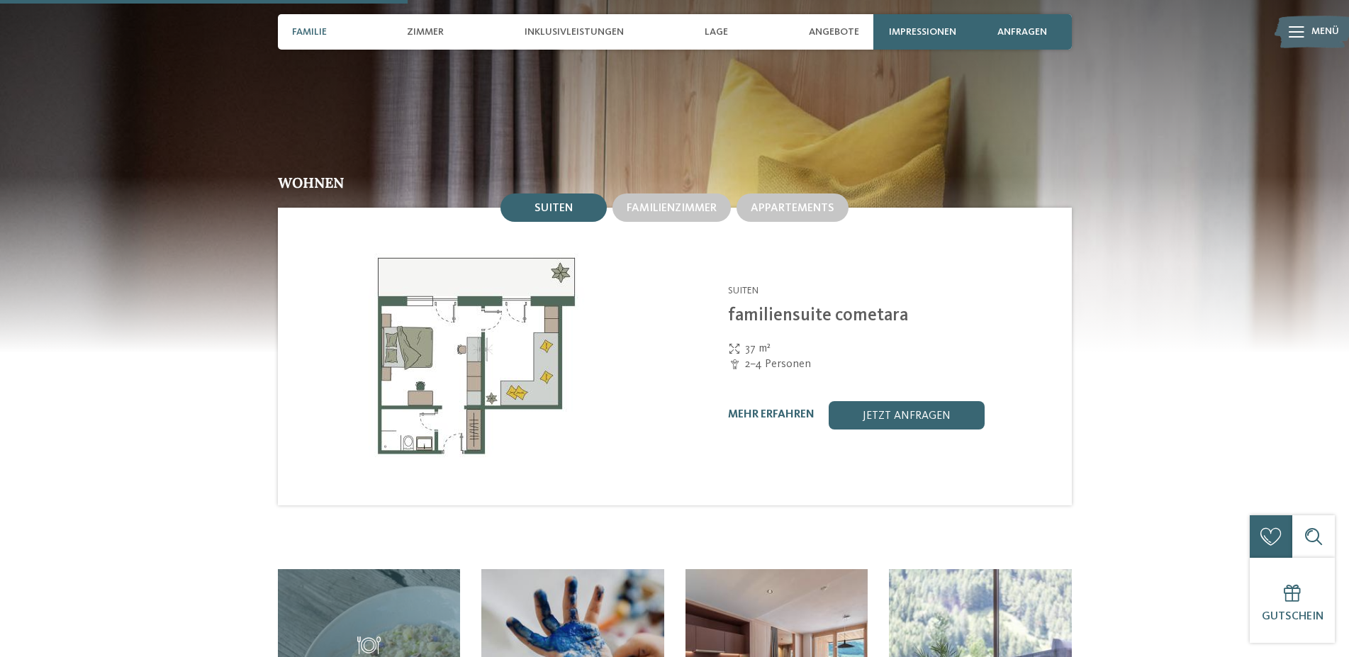
scroll to position [1140, 0]
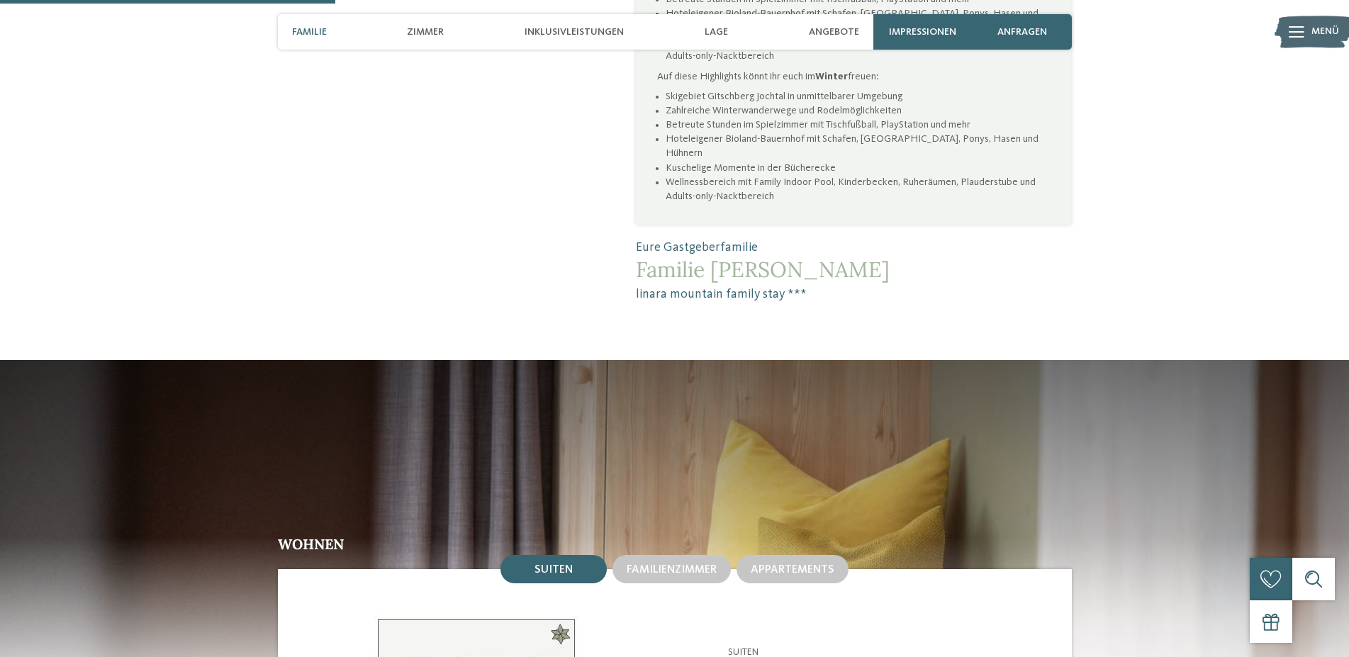
click at [322, 35] on span "Familie" at bounding box center [309, 32] width 35 height 12
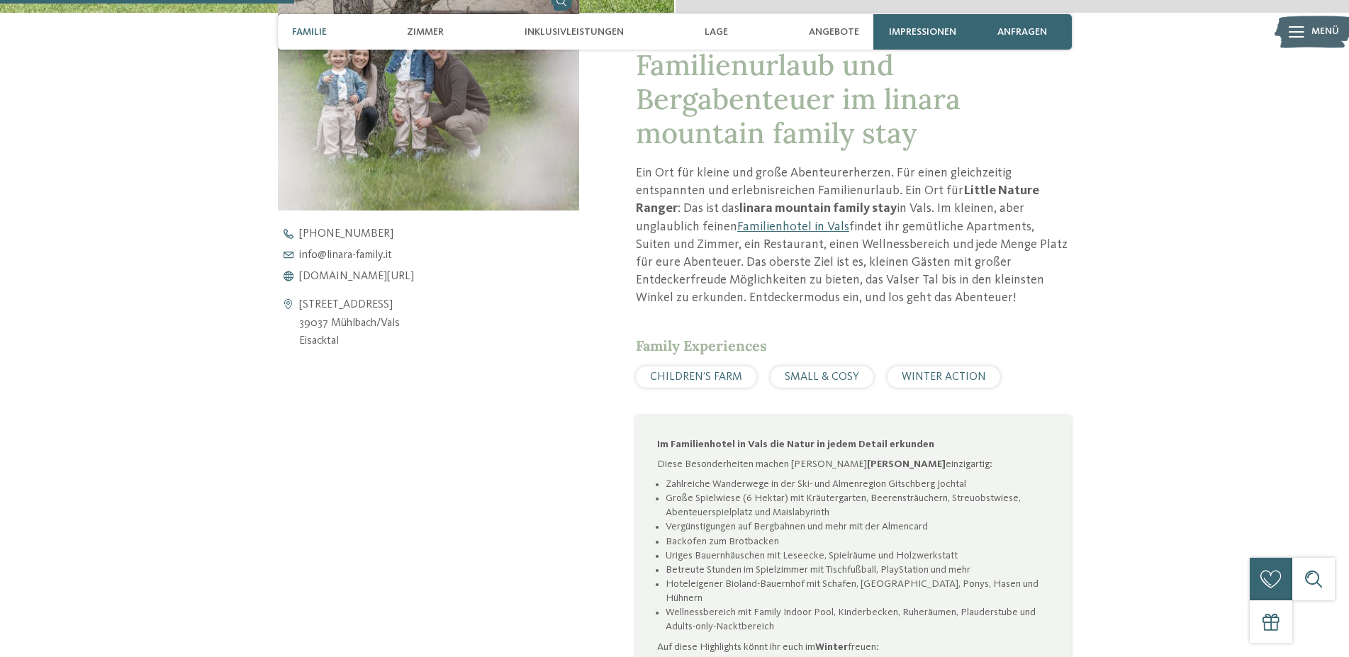
scroll to position [504, 0]
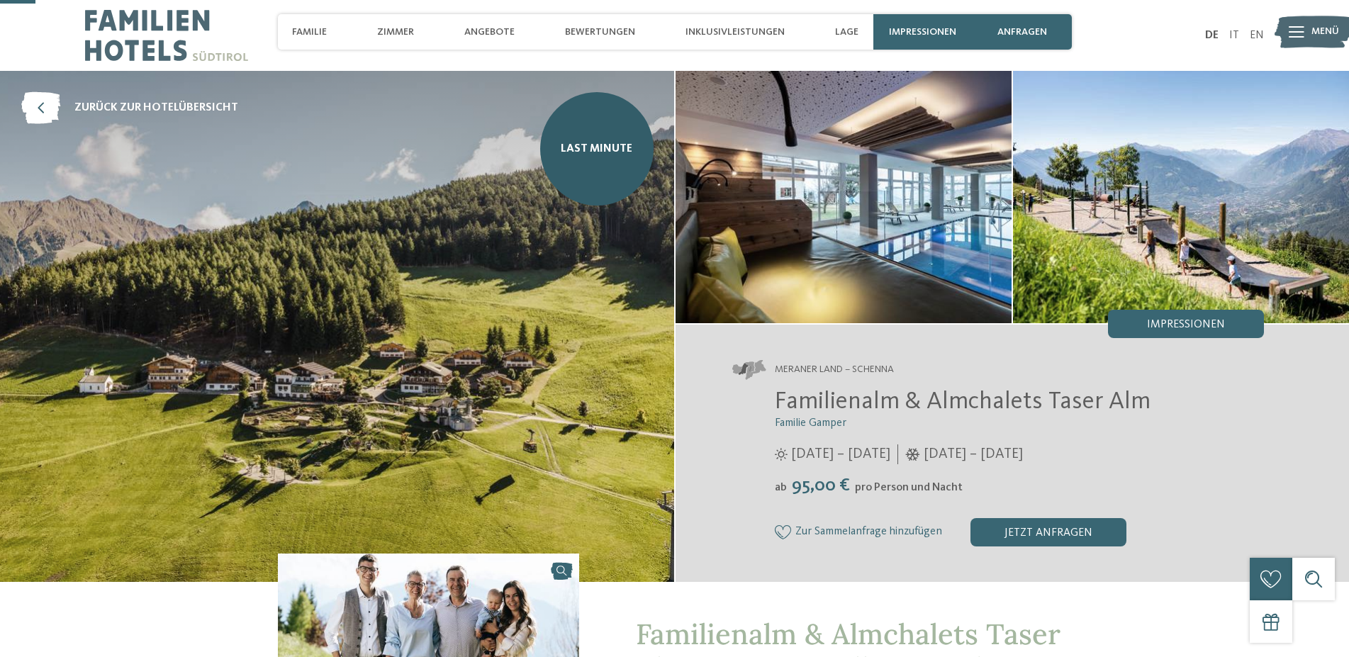
scroll to position [145, 0]
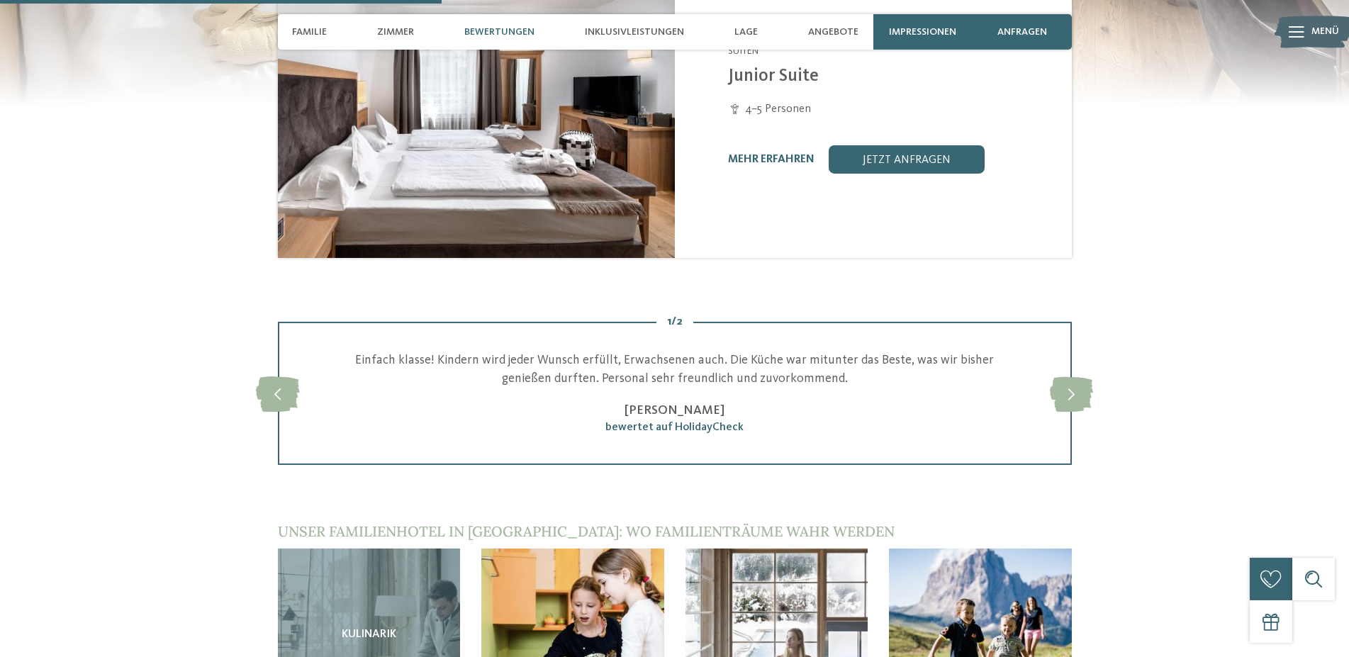
scroll to position [1808, 0]
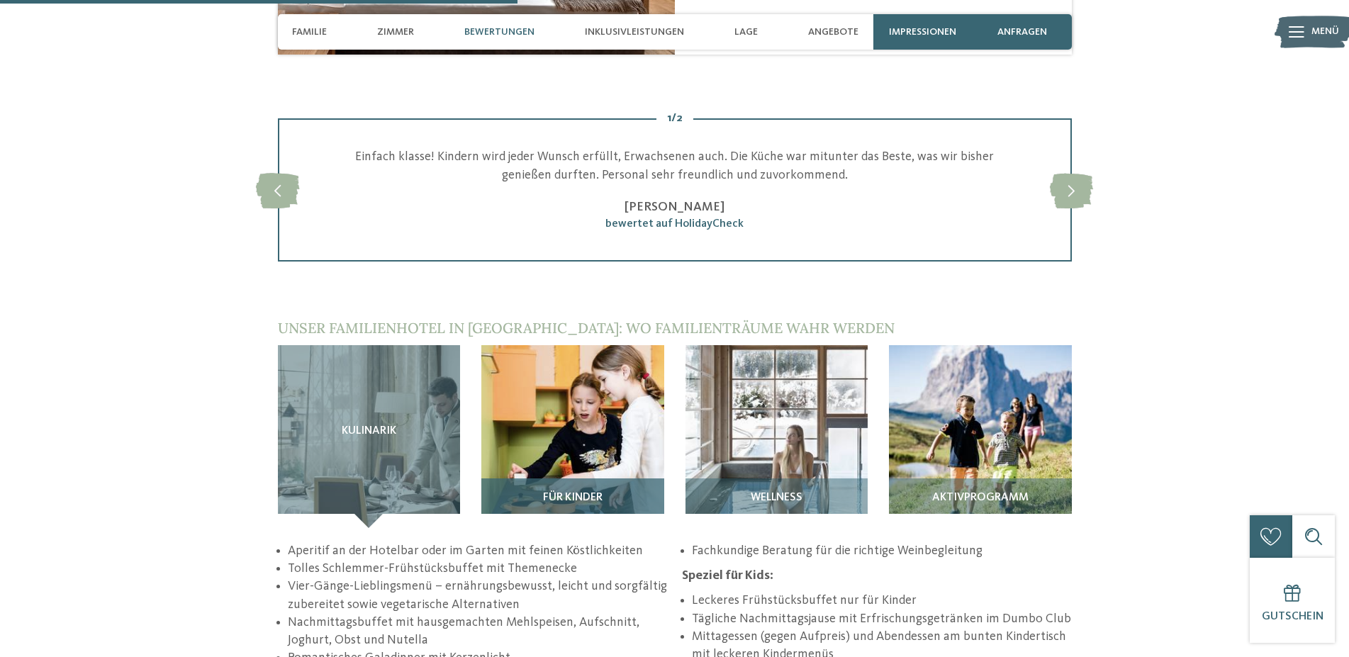
click at [635, 385] on img at bounding box center [572, 436] width 183 height 183
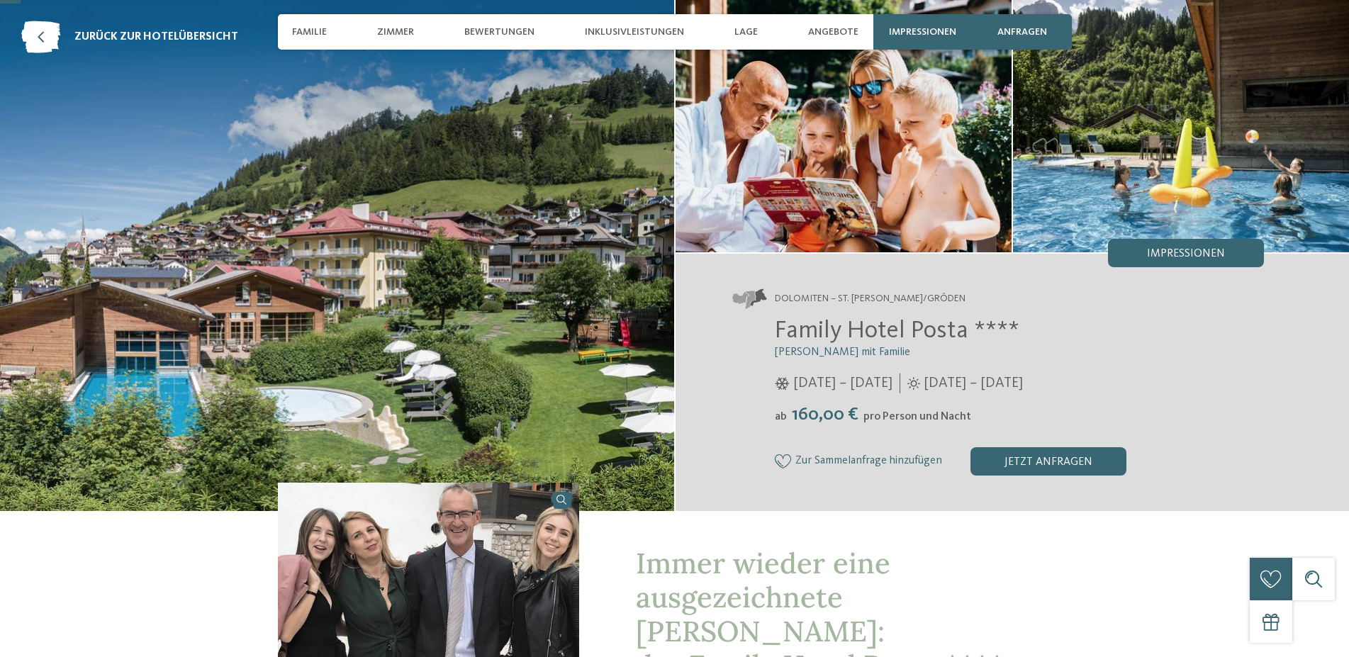
scroll to position [72, 0]
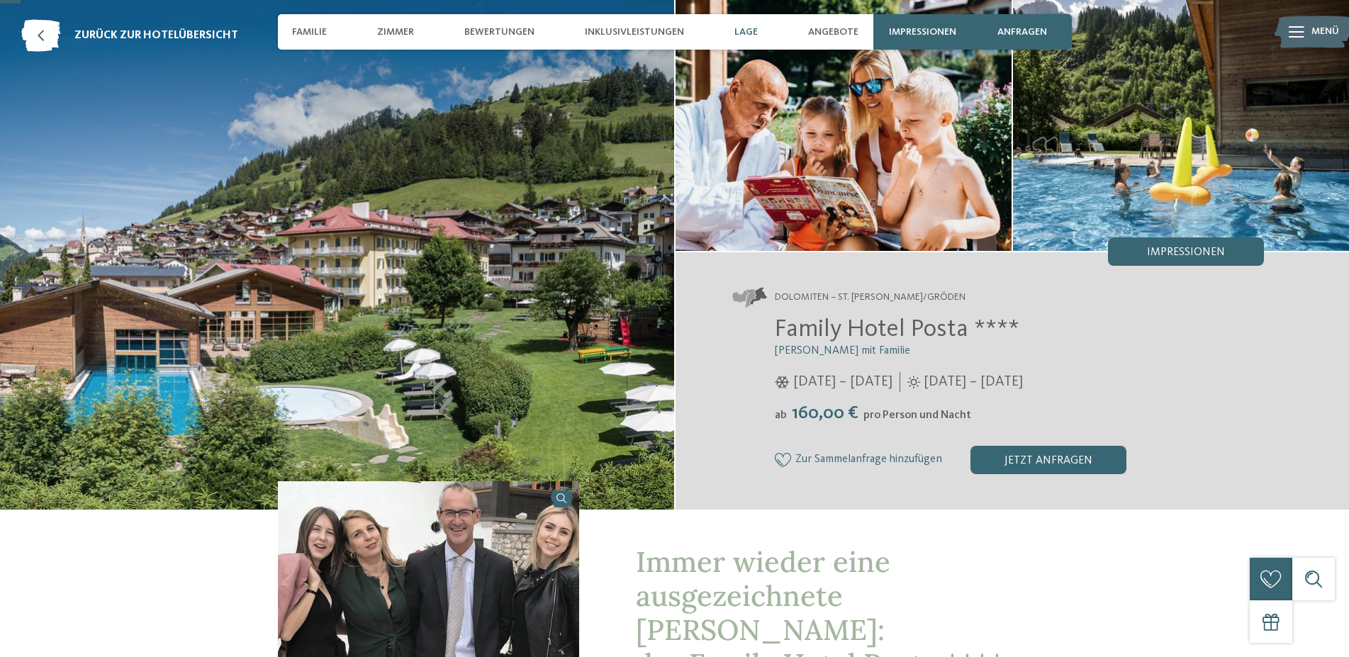
click at [749, 40] on div "Lage" at bounding box center [747, 31] width 38 height 35
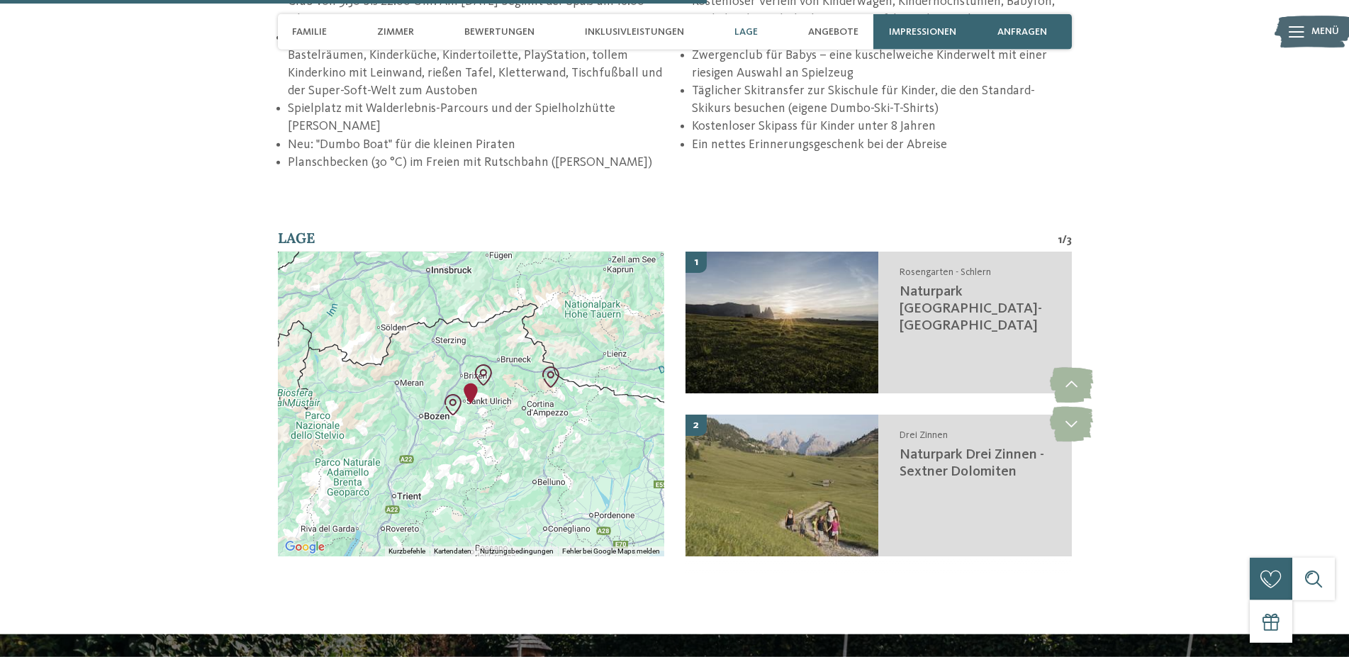
scroll to position [2273, 0]
